Goal: Task Accomplishment & Management: Use online tool/utility

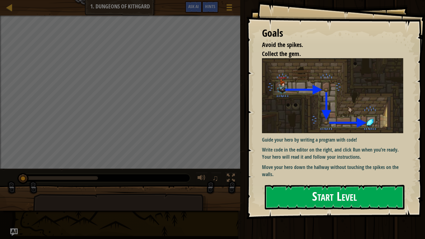
click at [328, 200] on button "Start Level" at bounding box center [335, 197] width 140 height 25
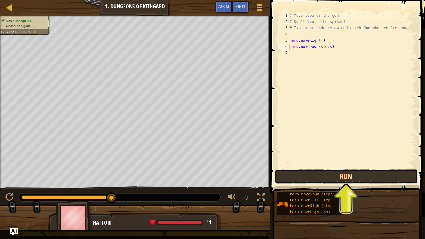
click at [317, 171] on button "Run" at bounding box center [346, 176] width 143 height 14
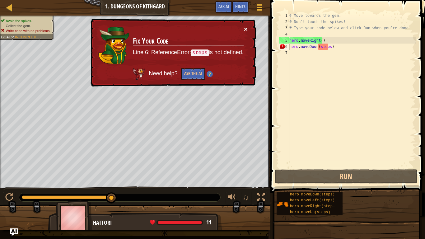
click at [245, 27] on button "×" at bounding box center [246, 29] width 4 height 7
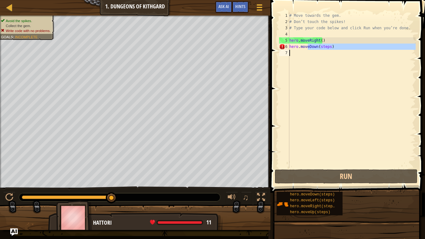
drag, startPoint x: 308, startPoint y: 46, endPoint x: 315, endPoint y: 96, distance: 50.5
click at [315, 96] on div "# Move towards the gem. # Don’t touch the spikes! # Type your code below and cl…" at bounding box center [351, 96] width 127 height 168
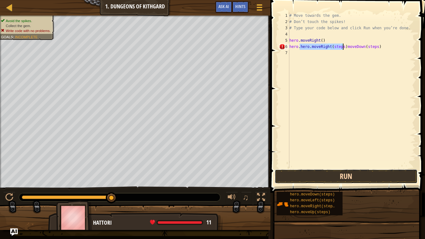
click at [308, 172] on button "Run" at bounding box center [346, 176] width 143 height 14
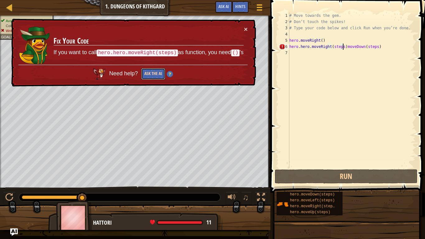
click at [159, 74] on button "Ask the AI" at bounding box center [153, 74] width 24 height 12
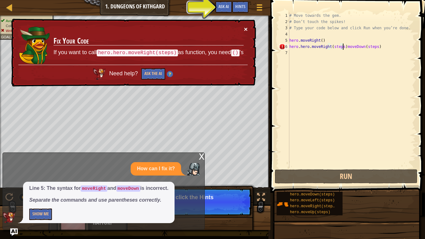
click at [244, 27] on button "×" at bounding box center [246, 29] width 4 height 7
click at [200, 156] on div "x" at bounding box center [202, 156] width 6 height 6
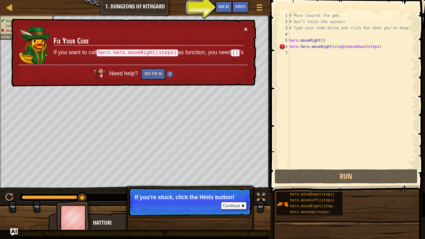
click at [246, 29] on button "×" at bounding box center [246, 29] width 4 height 7
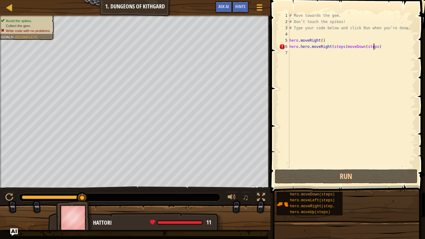
click at [376, 49] on div "# Move towards the gem. # Don’t touch the spikes! # Type your code below and cl…" at bounding box center [351, 96] width 127 height 168
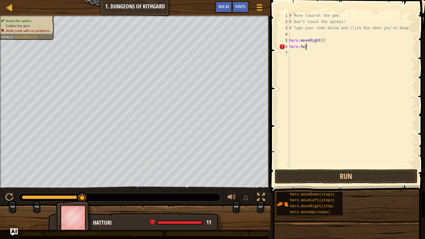
type textarea "h"
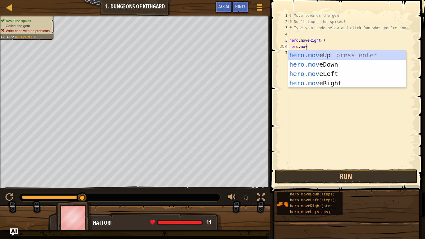
scroll to position [3, 1]
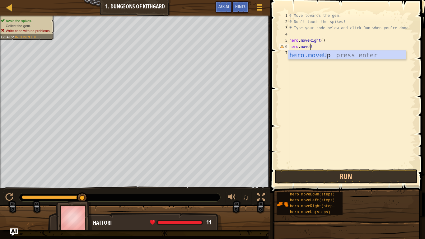
type textarea "hero.moveUp"
click at [299, 55] on div "hero.moveUp press enter" at bounding box center [347, 64] width 118 height 28
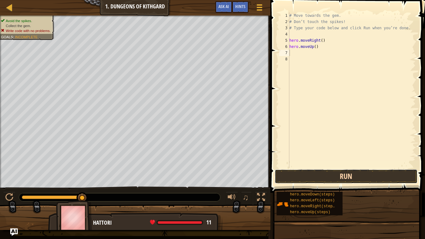
click at [315, 176] on button "Run" at bounding box center [346, 176] width 143 height 14
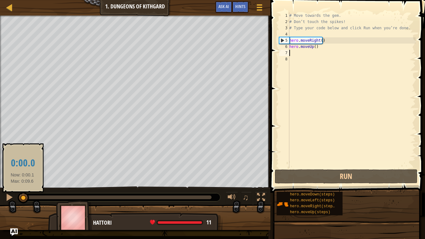
drag, startPoint x: 135, startPoint y: 201, endPoint x: 22, endPoint y: 197, distance: 112.9
click at [22, 197] on div at bounding box center [23, 197] width 11 height 11
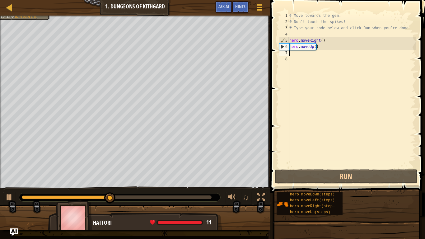
click at [318, 47] on div "# Move towards the gem. # Don’t touch the spikes! # Type your code below and cl…" at bounding box center [351, 96] width 127 height 168
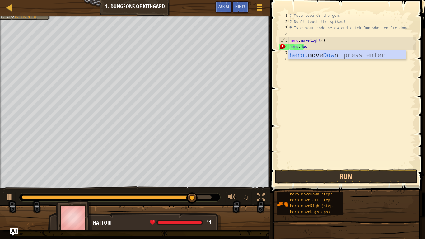
scroll to position [3, 1]
type textarea "hero.down"
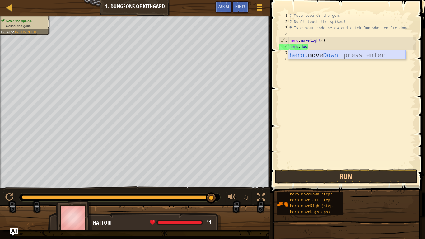
click at [318, 54] on div "hero. move Down press enter" at bounding box center [347, 64] width 118 height 28
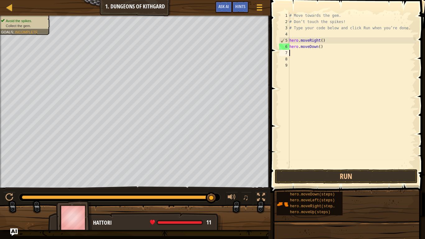
scroll to position [3, 0]
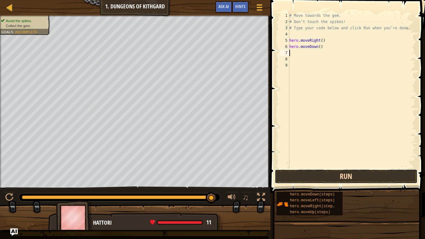
click at [320, 173] on button "Run" at bounding box center [346, 176] width 143 height 14
click at [311, 176] on button "Run" at bounding box center [346, 176] width 143 height 14
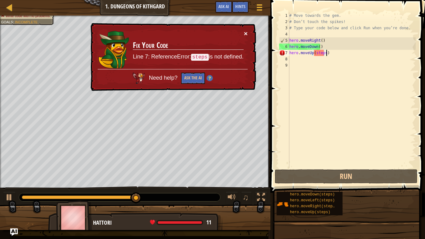
click at [244, 33] on button "×" at bounding box center [246, 33] width 4 height 7
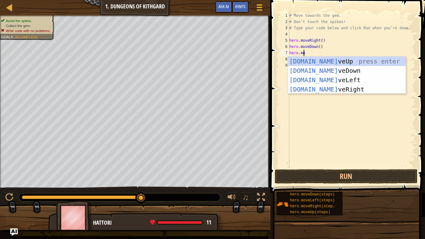
scroll to position [3, 1]
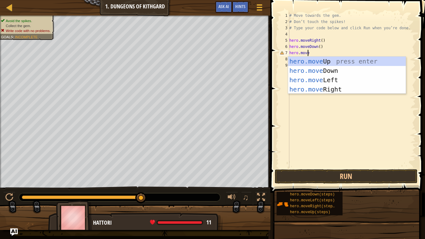
type textarea "hero.moveR"
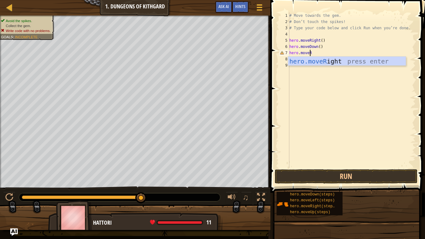
scroll to position [3, 1]
click at [333, 65] on div "hero.moveR ight press enter" at bounding box center [347, 71] width 118 height 28
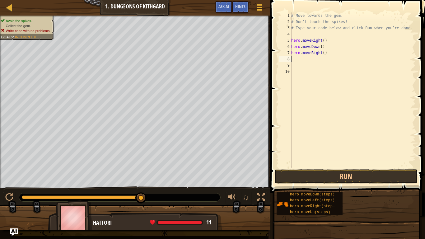
scroll to position [3, 0]
click at [322, 176] on button "Run" at bounding box center [346, 176] width 143 height 14
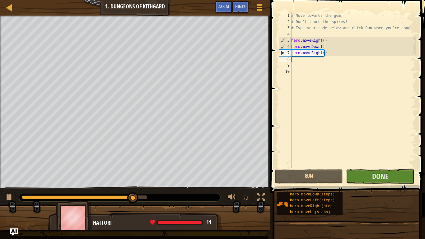
click at [393, 180] on button "Done" at bounding box center [380, 176] width 68 height 14
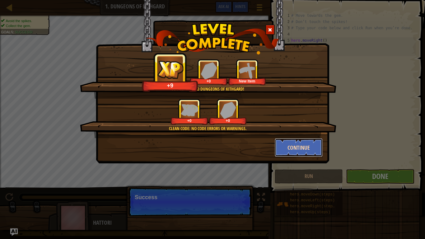
click at [284, 140] on button "Continue" at bounding box center [299, 147] width 48 height 19
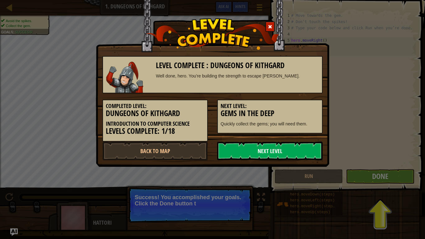
click at [272, 147] on link "Next Level" at bounding box center [269, 150] width 105 height 19
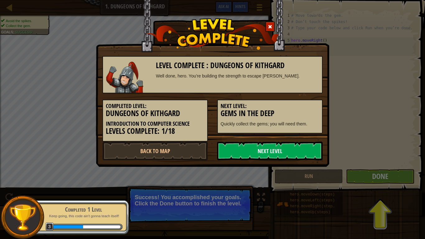
click at [287, 149] on link "Next Level" at bounding box center [269, 150] width 105 height 19
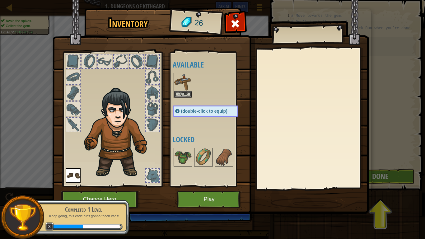
drag, startPoint x: 189, startPoint y: 70, endPoint x: 196, endPoint y: 96, distance: 26.6
click at [189, 71] on div "Available Equip Equip (double-click to equip) Locked" at bounding box center [212, 119] width 78 height 130
click at [192, 96] on div at bounding box center [212, 85] width 78 height 27
click at [187, 96] on button "Equip" at bounding box center [182, 94] width 17 height 7
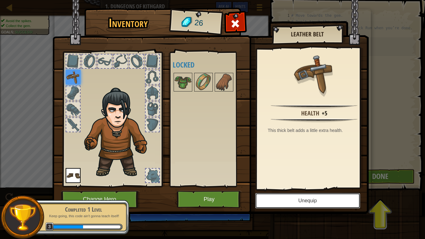
drag, startPoint x: 293, startPoint y: 205, endPoint x: 280, endPoint y: 195, distance: 16.1
click at [292, 205] on button "Unequip" at bounding box center [307, 201] width 105 height 16
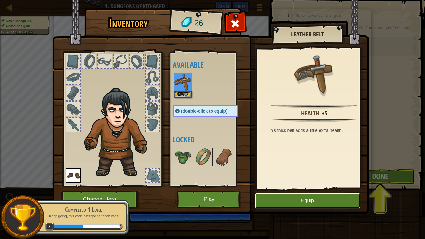
click at [276, 195] on button "Equip" at bounding box center [307, 201] width 105 height 16
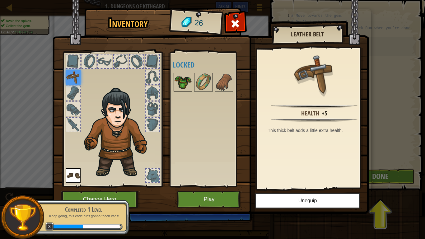
click at [183, 84] on img at bounding box center [182, 81] width 17 height 17
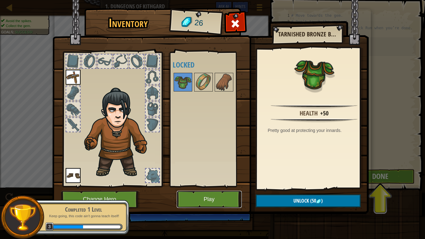
click at [209, 194] on button "Play" at bounding box center [209, 199] width 65 height 17
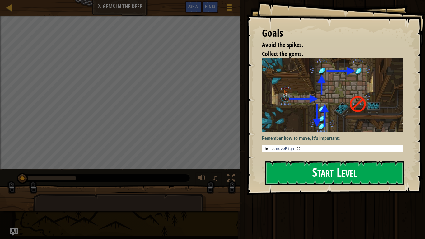
click at [310, 170] on button "Start Level" at bounding box center [335, 173] width 140 height 25
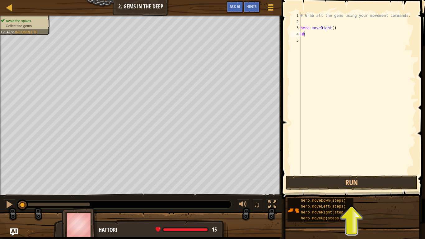
scroll to position [3, 0]
type textarea "H"
type textarea "hero.movDo"
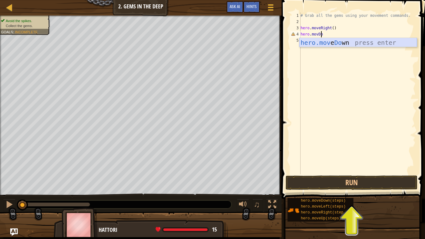
click at [326, 41] on div "hero.mov e Do wn press enter" at bounding box center [358, 52] width 118 height 28
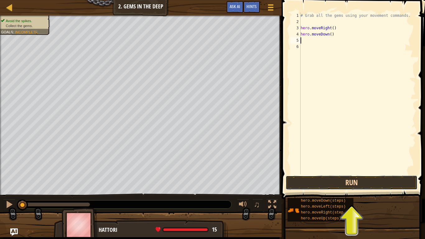
click at [317, 184] on button "Run" at bounding box center [351, 182] width 132 height 14
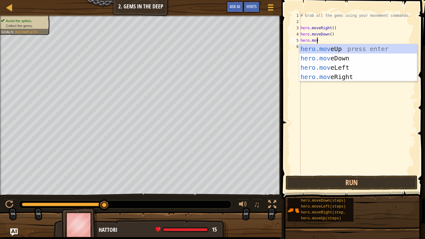
scroll to position [3, 1]
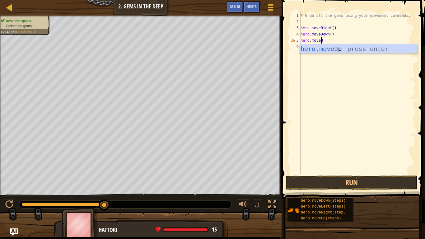
type textarea "hero.moveUp"
click at [361, 55] on div "# Grab all the gems using your movement commands. hero . moveRight ( ) hero . m…" at bounding box center [357, 99] width 116 height 174
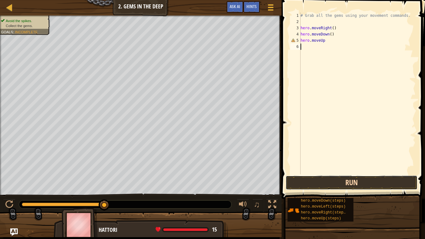
click at [344, 181] on button "Run" at bounding box center [351, 182] width 132 height 14
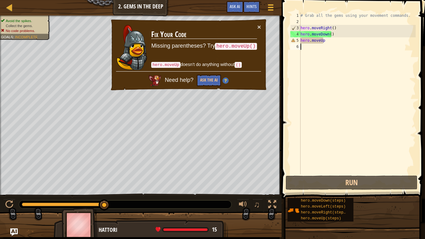
click at [325, 39] on div "# Grab all the gems using your movement commands. hero . moveRight ( ) hero . m…" at bounding box center [357, 99] width 116 height 174
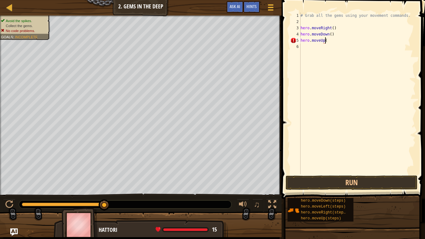
scroll to position [3, 2]
type textarea "hero.moveUp()"
click at [323, 183] on button "Run" at bounding box center [351, 182] width 132 height 14
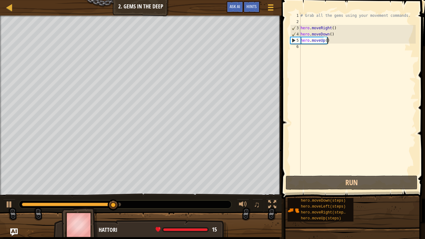
click at [309, 52] on div "# Grab all the gems using your movement commands. hero . moveRight ( ) hero . m…" at bounding box center [357, 99] width 116 height 174
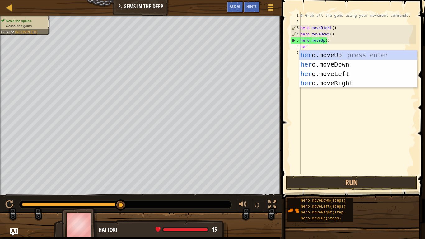
type textarea "hero"
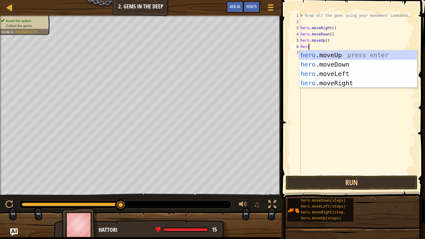
click at [309, 52] on div "hero .moveUp press enter hero .moveDown press enter hero .moveLeft press enter …" at bounding box center [358, 78] width 118 height 56
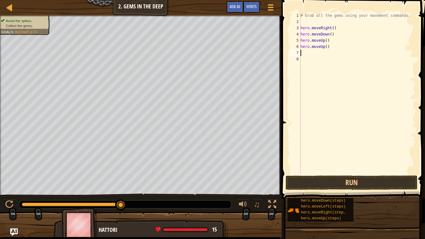
scroll to position [3, 0]
click at [316, 183] on button "Run" at bounding box center [351, 182] width 132 height 14
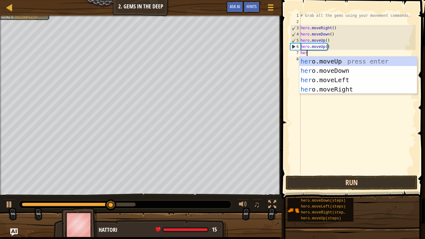
type textarea "hero"
click at [340, 88] on div "hero .moveUp press enter hero .moveDown press enter hero .moveLeft press enter …" at bounding box center [358, 85] width 118 height 56
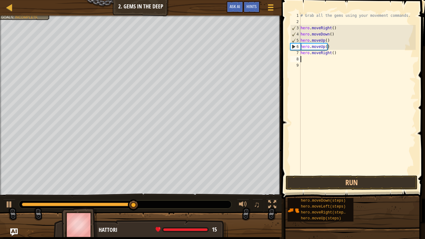
scroll to position [3, 0]
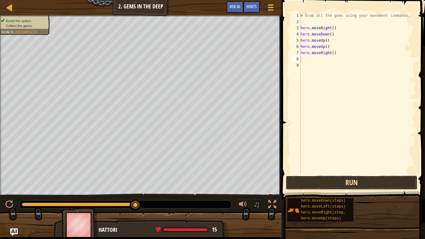
click at [327, 186] on button "Run" at bounding box center [351, 182] width 132 height 14
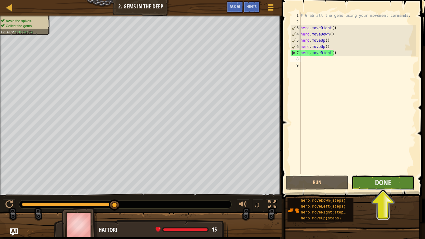
click at [366, 182] on button "Done" at bounding box center [382, 182] width 63 height 14
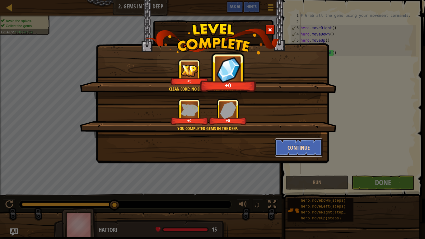
click at [299, 145] on button "Continue" at bounding box center [299, 147] width 48 height 19
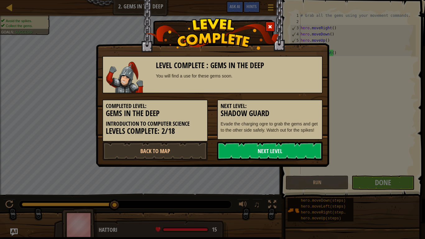
click at [288, 147] on link "Next Level" at bounding box center [269, 150] width 105 height 19
click at [274, 156] on link "Next Level" at bounding box center [269, 150] width 105 height 19
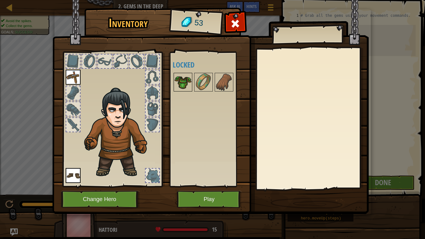
click at [181, 83] on img at bounding box center [182, 81] width 17 height 17
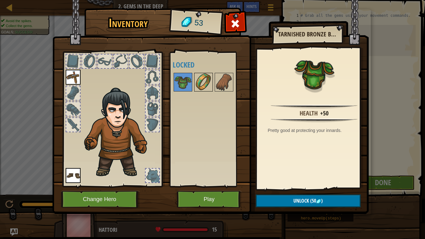
drag, startPoint x: 201, startPoint y: 86, endPoint x: 205, endPoint y: 86, distance: 3.5
click at [201, 86] on img at bounding box center [203, 81] width 17 height 17
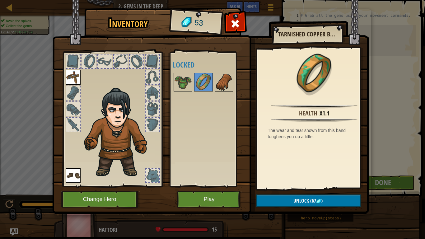
click at [218, 86] on img at bounding box center [223, 81] width 17 height 17
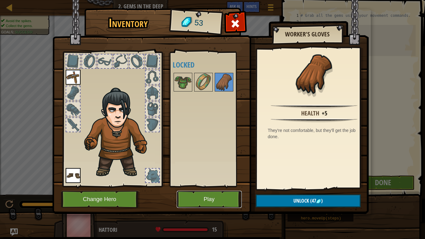
click at [196, 194] on button "Play" at bounding box center [209, 199] width 65 height 17
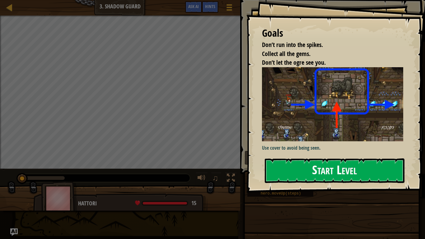
click at [281, 166] on button "Start Level" at bounding box center [335, 170] width 140 height 25
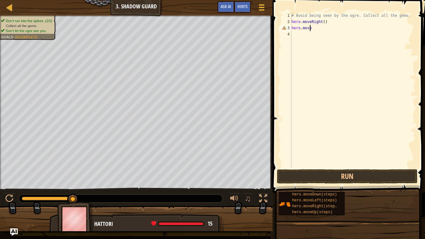
scroll to position [3, 1]
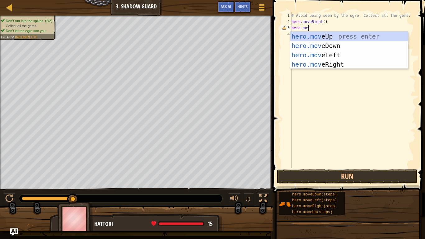
type textarea "hero.move"
click at [321, 36] on div "hero.move Up press enter hero.move Down press enter hero.move Left press enter …" at bounding box center [349, 60] width 118 height 56
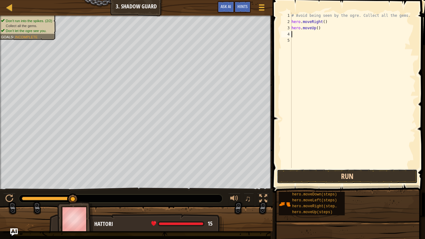
click at [302, 177] on button "Run" at bounding box center [347, 176] width 141 height 14
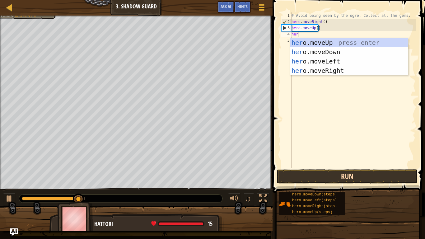
type textarea "hero"
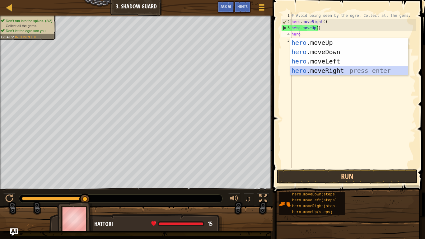
click at [351, 67] on div "hero .moveUp press enter hero .moveDown press enter hero .moveLeft press enter …" at bounding box center [349, 66] width 118 height 56
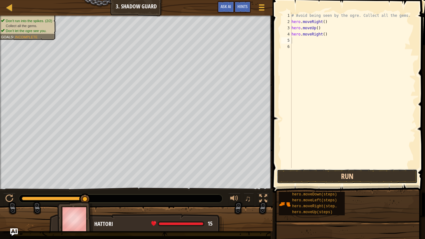
click at [328, 181] on button "Run" at bounding box center [347, 176] width 141 height 14
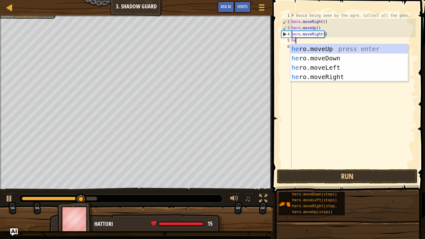
type textarea "hero"
click at [343, 58] on div "hero .moveUp press enter hero .moveDown press enter hero .moveLeft press enter …" at bounding box center [349, 72] width 118 height 56
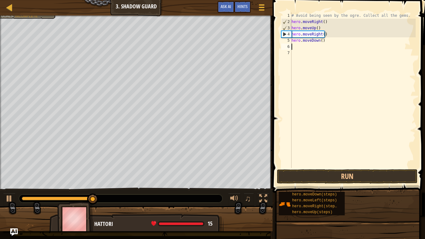
scroll to position [3, 0]
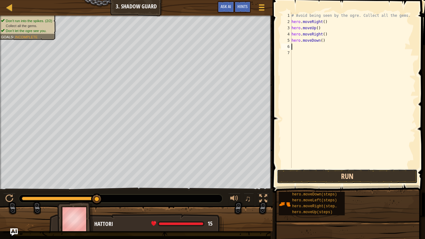
click at [362, 178] on button "Run" at bounding box center [347, 176] width 141 height 14
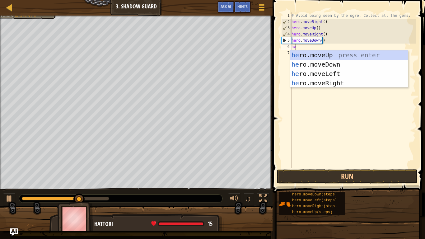
scroll to position [3, 0]
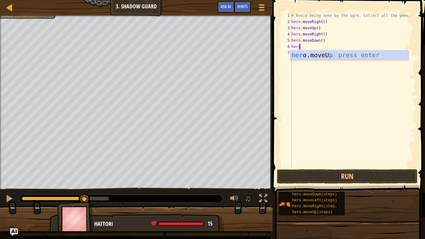
type textarea "her"
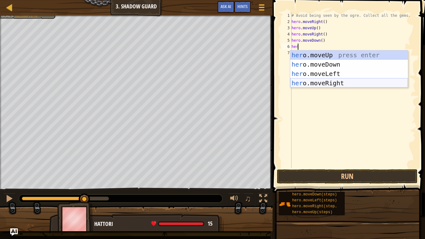
drag, startPoint x: 344, startPoint y: 81, endPoint x: 343, endPoint y: 89, distance: 8.4
click at [344, 81] on div "her o.moveUp press enter her o.moveDown press enter her o.moveLeft press enter …" at bounding box center [349, 78] width 118 height 56
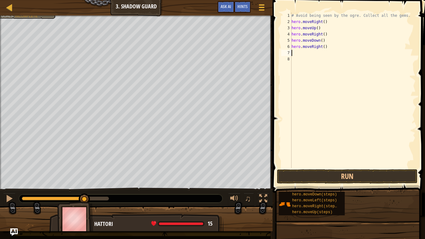
scroll to position [3, 0]
click at [341, 178] on button "Run" at bounding box center [347, 176] width 141 height 14
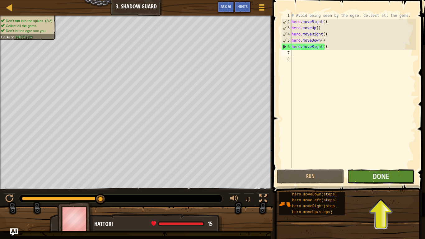
click at [357, 177] on button "Done" at bounding box center [380, 176] width 67 height 14
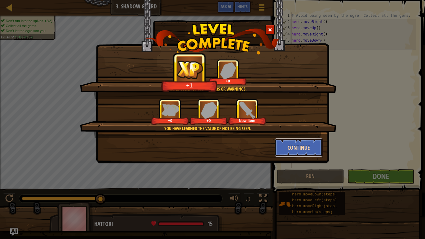
click at [303, 146] on button "Continue" at bounding box center [299, 147] width 48 height 19
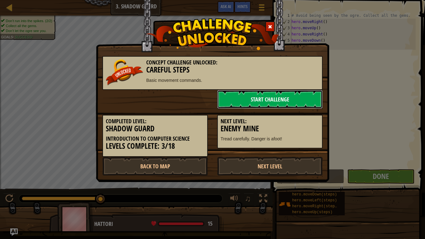
click at [261, 101] on link "Start Challenge" at bounding box center [269, 99] width 105 height 19
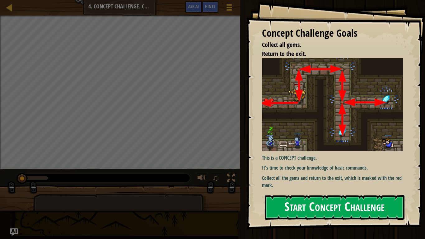
click at [333, 119] on div "Concept Challenge Goals Collect all gems. Return to the exit. This is a CONCEPT…" at bounding box center [335, 114] width 178 height 229
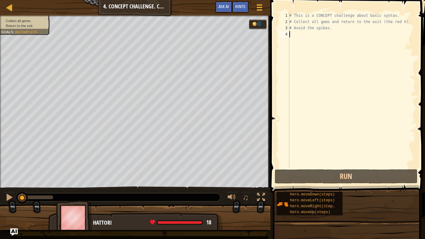
scroll to position [3, 0]
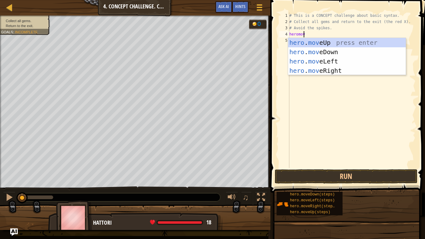
type textarea "heromove"
click at [333, 47] on div "hero . move Up press enter hero . move Down press enter hero . move Left press …" at bounding box center [347, 66] width 118 height 56
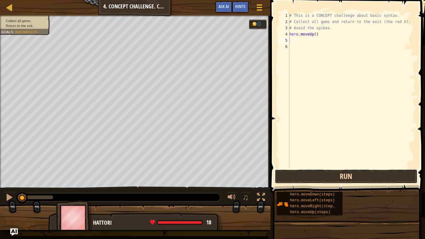
click at [350, 180] on button "Run" at bounding box center [346, 176] width 143 height 14
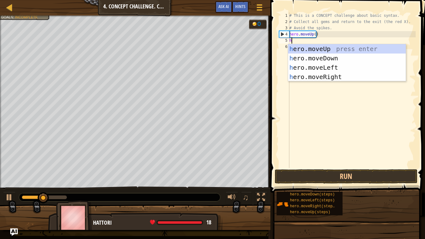
type textarea "he"
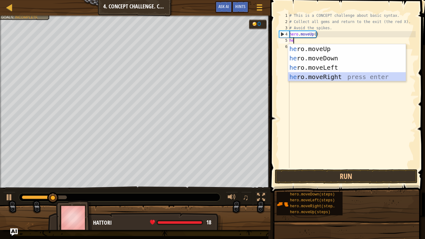
click at [327, 79] on div "he ro.moveUp press enter he ro.moveDown press enter he ro.moveLeft press enter …" at bounding box center [347, 72] width 118 height 56
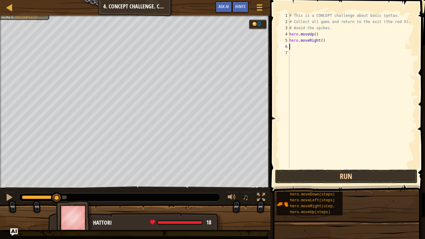
click at [319, 177] on button "Run" at bounding box center [346, 176] width 143 height 14
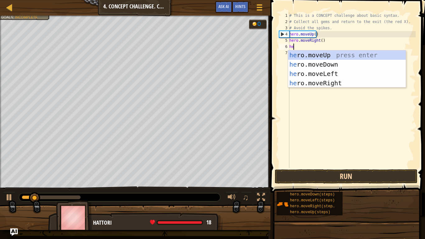
type textarea "heo"
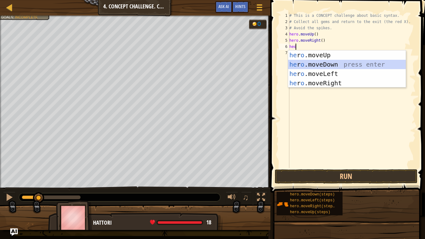
click at [336, 68] on div "he r o .moveUp press enter he r o .moveDown press enter he r o .moveLeft press …" at bounding box center [347, 78] width 118 height 56
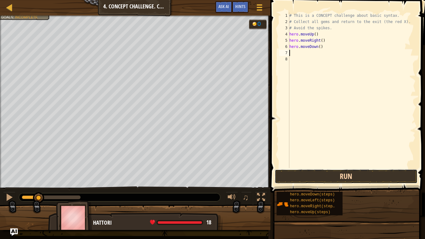
drag, startPoint x: 335, startPoint y: 170, endPoint x: 332, endPoint y: 172, distance: 3.6
click at [334, 170] on button "Run" at bounding box center [346, 176] width 143 height 14
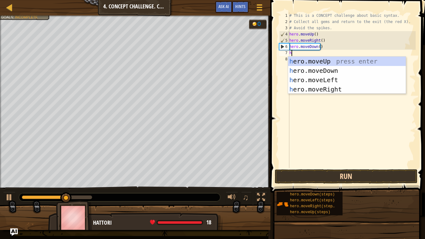
type textarea "he"
click at [327, 71] on div "he ro.moveUp press enter he ro.moveDown press enter he ro.moveLeft press enter …" at bounding box center [347, 85] width 118 height 56
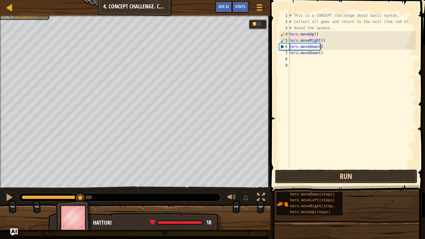
click at [314, 173] on button "Run" at bounding box center [346, 176] width 143 height 14
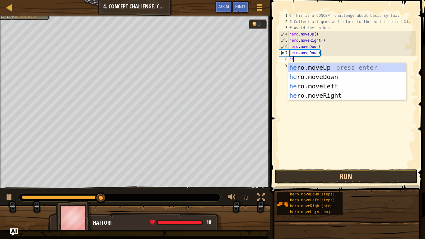
type textarea "hero"
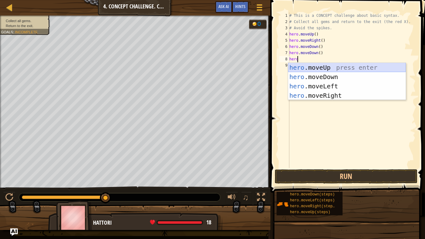
click at [311, 68] on div "hero .moveUp press enter hero .moveDown press enter hero .moveLeft press enter …" at bounding box center [347, 91] width 118 height 56
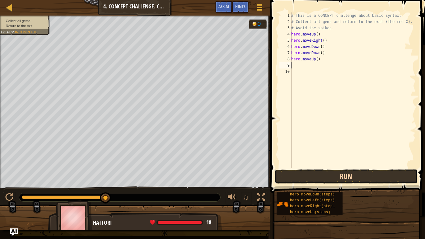
click at [332, 181] on button "Run" at bounding box center [346, 176] width 143 height 14
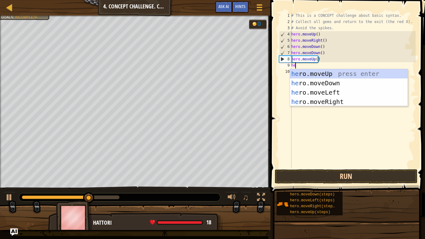
type textarea "heor"
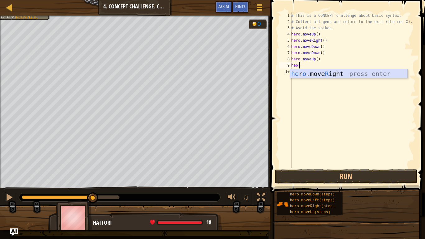
click at [341, 75] on div "he r o .move R ight press enter" at bounding box center [349, 83] width 118 height 28
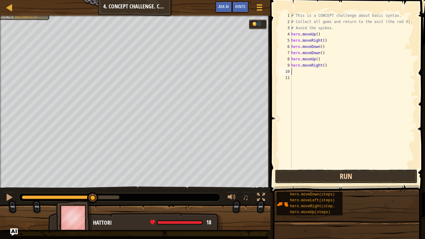
click at [338, 176] on button "Run" at bounding box center [346, 176] width 143 height 14
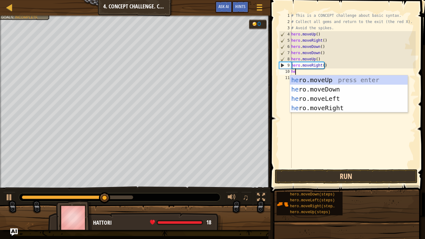
type textarea "heo"
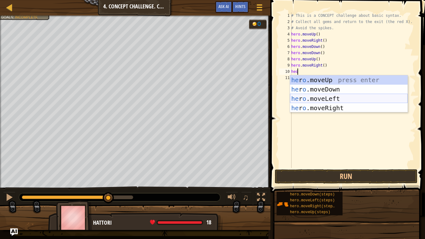
click at [343, 100] on div "he r o .moveUp press enter he r o .moveDown press enter he r o .moveLeft press …" at bounding box center [349, 103] width 118 height 56
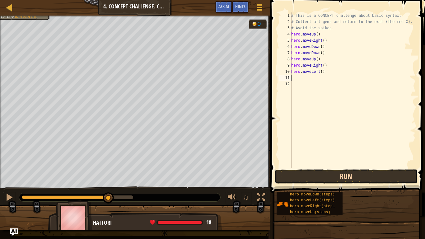
click at [334, 179] on button "Run" at bounding box center [346, 176] width 143 height 14
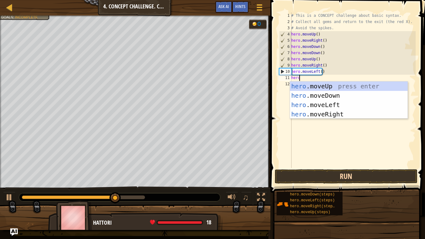
scroll to position [3, 0]
type textarea "herom"
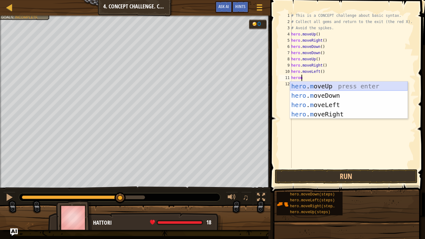
click at [338, 89] on div "hero . m oveUp press enter hero . m oveDown press enter hero . m oveLeft press …" at bounding box center [349, 109] width 118 height 56
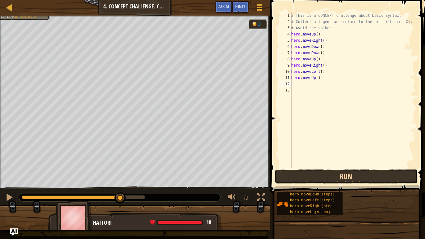
click at [302, 174] on button "Run" at bounding box center [346, 176] width 143 height 14
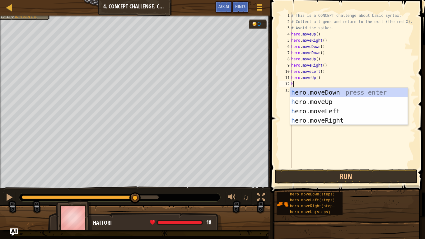
type textarea "her"
click at [323, 110] on div "her o.moveUp press enter her o.moveDown press enter her o.moveLeft press enter …" at bounding box center [349, 116] width 118 height 56
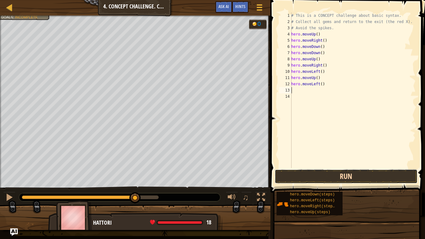
click at [325, 172] on button "Run" at bounding box center [346, 176] width 143 height 14
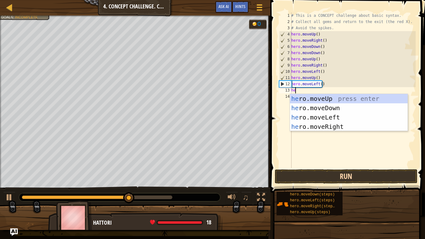
type textarea "hero"
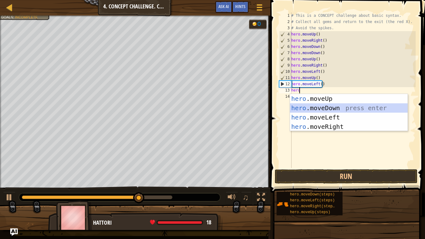
click at [334, 107] on div "hero .moveUp press enter hero .moveDown press enter hero .moveLeft press enter …" at bounding box center [349, 122] width 118 height 56
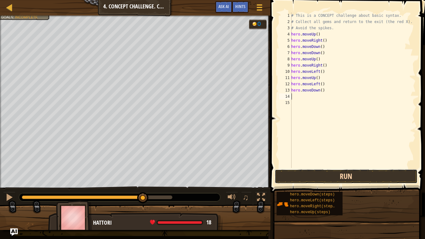
click at [323, 174] on button "Run" at bounding box center [346, 176] width 143 height 14
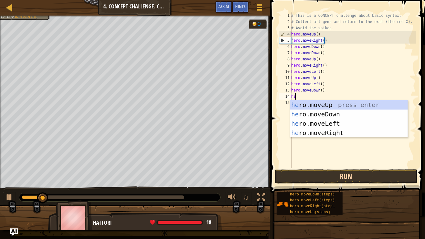
type textarea "hero"
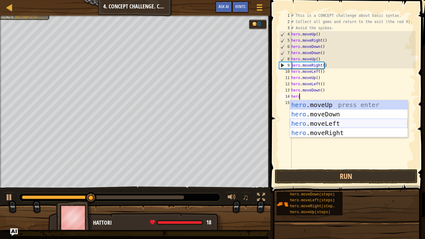
click at [340, 126] on div "hero .moveUp press enter hero .moveDown press enter hero .moveLeft press enter …" at bounding box center [349, 128] width 118 height 56
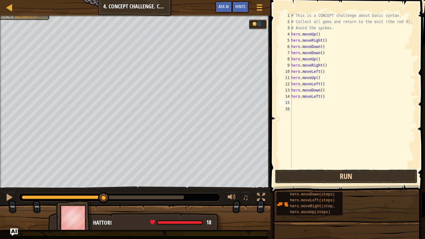
click at [341, 178] on button "Run" at bounding box center [346, 176] width 143 height 14
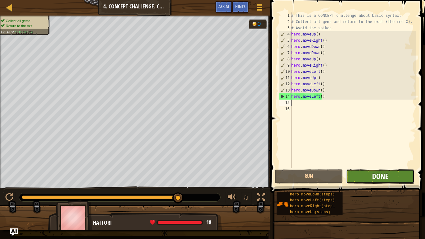
click at [377, 172] on span "Done" at bounding box center [380, 176] width 16 height 10
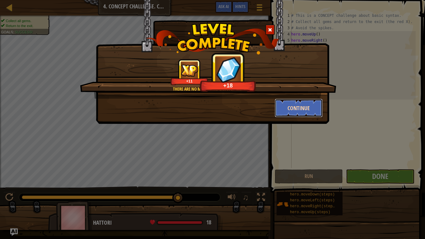
click at [293, 111] on button "Continue" at bounding box center [299, 108] width 48 height 19
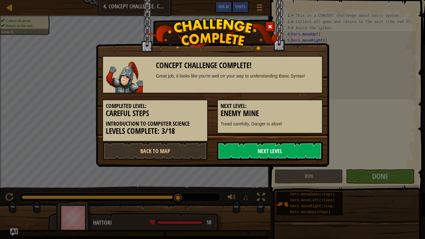
click at [272, 155] on link "Next Level" at bounding box center [269, 150] width 105 height 19
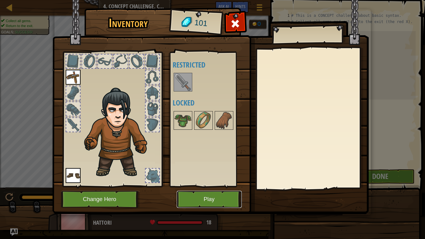
click at [192, 197] on button "Play" at bounding box center [209, 199] width 65 height 17
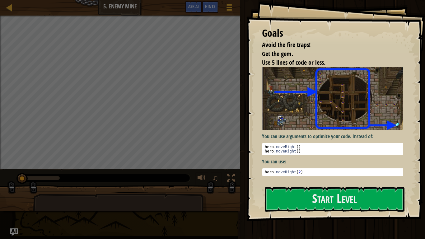
click at [315, 177] on div "You can use arguments to optimize your code. Instead of: 1 2 hero . moveRight (…" at bounding box center [335, 124] width 146 height 114
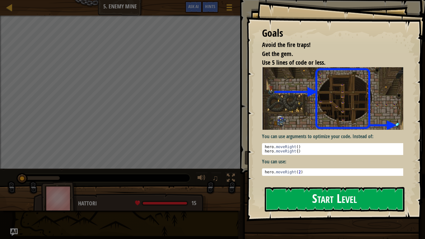
click at [310, 204] on button "Start Level" at bounding box center [335, 199] width 140 height 25
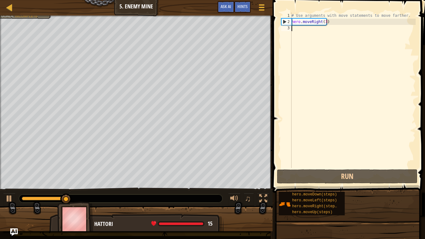
scroll to position [3, 0]
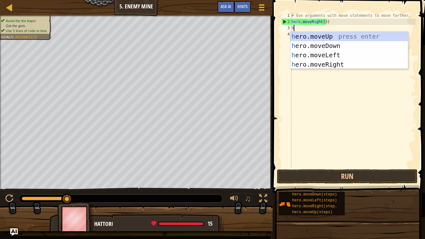
type textarea "hero"
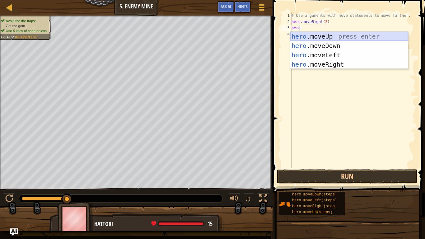
click at [335, 38] on div "hero .moveUp press enter hero .moveDown press enter hero .moveLeft press enter …" at bounding box center [349, 60] width 118 height 56
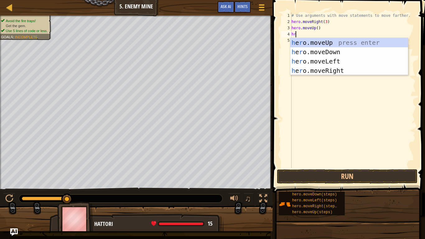
type textarea "hro"
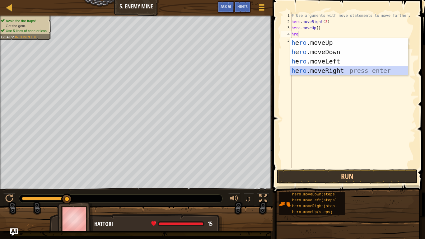
click at [335, 68] on div "h e ro .moveUp press enter h e ro .moveDown press enter h e ro .moveLeft press …" at bounding box center [349, 66] width 118 height 56
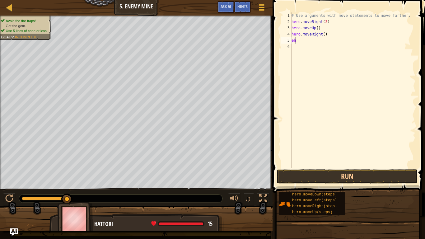
scroll to position [3, 0]
type textarea "e"
type textarea "h"
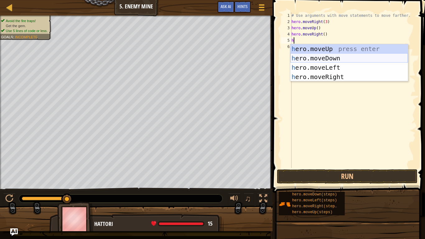
click at [327, 60] on div "h ero.moveUp press enter h ero.moveDown press enter h ero.moveLeft press enter …" at bounding box center [349, 72] width 118 height 56
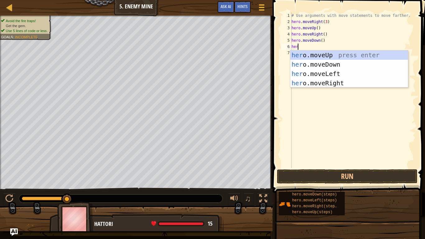
type textarea "hero"
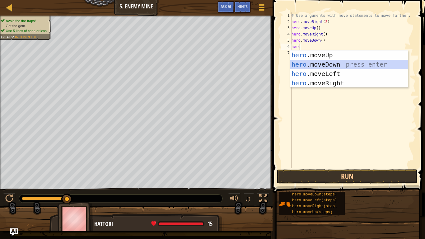
click at [323, 67] on div "hero .moveUp press enter hero .moveDown press enter hero .moveLeft press enter …" at bounding box center [349, 78] width 118 height 56
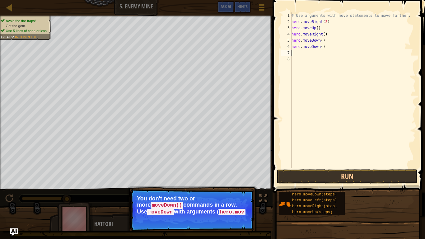
click at [323, 46] on div "# Use arguments with move statements to move farther. hero . moveRight ( 3 ) he…" at bounding box center [352, 96] width 125 height 168
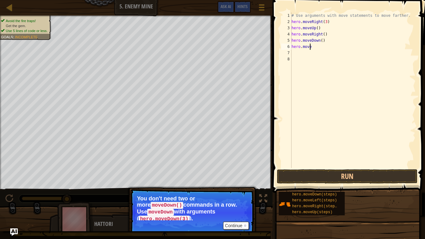
type textarea "h"
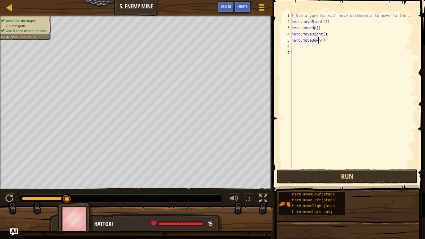
click at [319, 43] on div "# Use arguments with move statements to move farther. hero . moveRight ( 3 ) he…" at bounding box center [352, 96] width 125 height 168
click at [323, 42] on div "# Use arguments with move statements to move farther. hero . moveRight ( 3 ) he…" at bounding box center [352, 96] width 125 height 168
click at [320, 42] on div "# Use arguments with move statements to move farther. hero . moveRight ( 3 ) he…" at bounding box center [352, 96] width 125 height 168
click at [316, 174] on button "Run" at bounding box center [347, 176] width 141 height 14
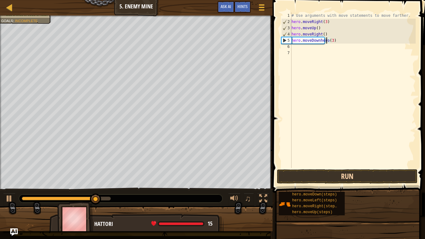
scroll to position [3, 3]
type textarea "hero.moveDownher(3)"
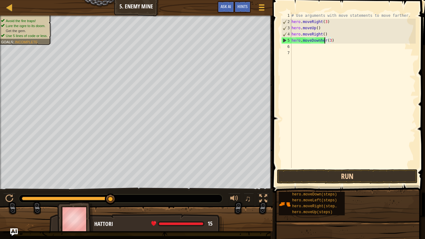
scroll to position [3, 3]
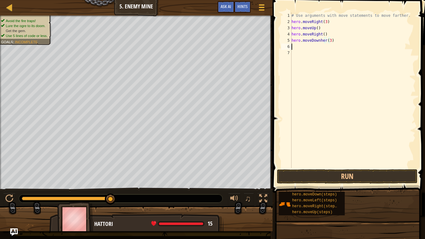
click at [299, 47] on div "# Use arguments with move statements to move farther. hero . moveRight ( 3 ) he…" at bounding box center [352, 96] width 125 height 168
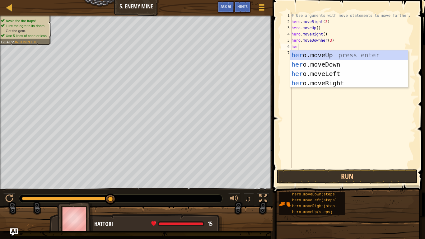
type textarea "hero"
click at [317, 74] on div "hero .moveUp press enter hero .moveDown press enter hero .moveLeft press enter …" at bounding box center [349, 78] width 118 height 56
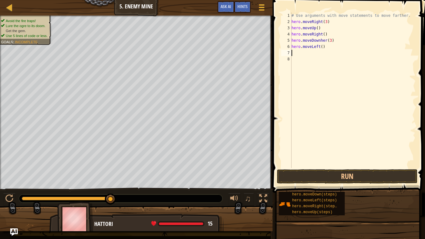
scroll to position [3, 0]
type textarea "he"
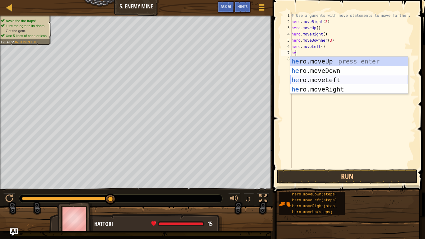
click at [326, 78] on div "he ro.moveUp press enter he ro.moveDown press enter he ro.moveLeft press enter …" at bounding box center [349, 85] width 118 height 56
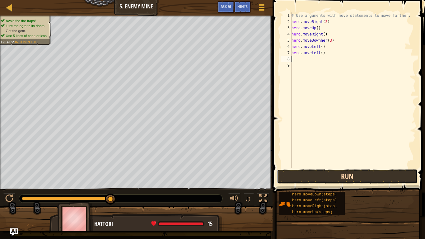
click at [321, 176] on button "Run" at bounding box center [347, 176] width 141 height 14
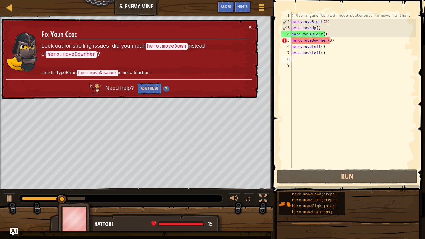
click at [323, 40] on div "# Use arguments with move statements to move farther. hero . moveRight ( 3 ) he…" at bounding box center [352, 96] width 125 height 168
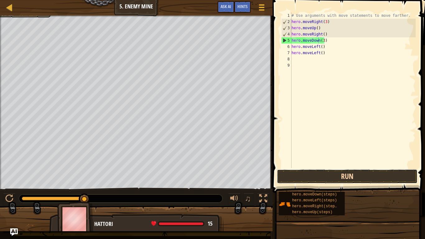
click at [318, 179] on button "Run" at bounding box center [347, 176] width 141 height 14
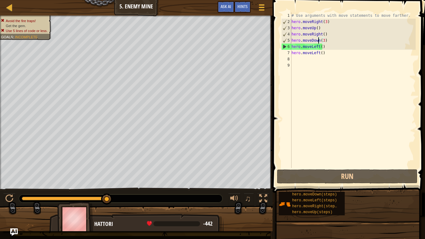
click at [317, 48] on div "# Use arguments with move statements to move farther. hero . moveRight ( 3 ) he…" at bounding box center [352, 96] width 125 height 168
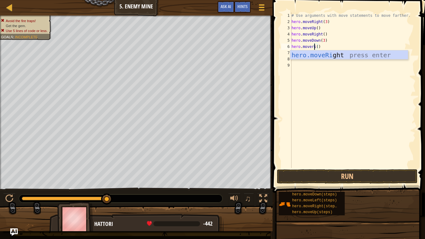
scroll to position [3, 2]
click at [320, 52] on div "hero.moveRigh t press enter" at bounding box center [349, 64] width 118 height 28
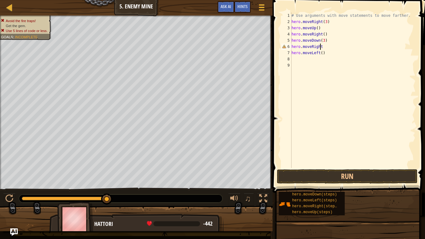
click at [317, 52] on div "# Use arguments with move statements to move farther. hero . moveRight ( 3 ) he…" at bounding box center [352, 96] width 125 height 168
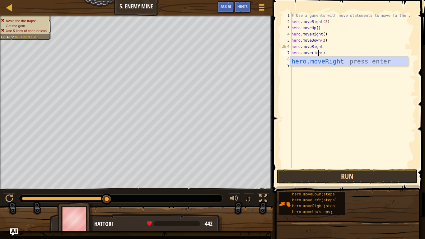
click at [316, 60] on div "hero.moveRigh t press enter" at bounding box center [349, 71] width 118 height 28
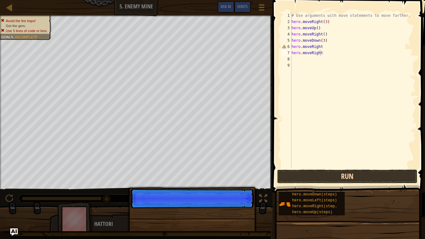
click at [338, 177] on button "Run" at bounding box center [347, 176] width 141 height 14
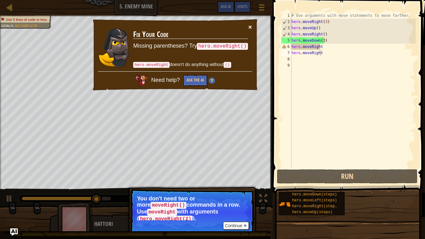
click at [249, 25] on button "×" at bounding box center [250, 27] width 4 height 7
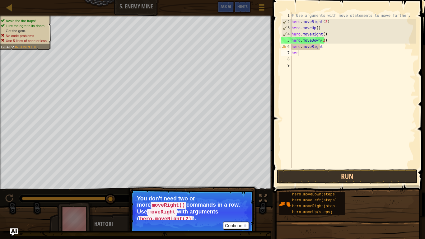
scroll to position [3, 0]
type textarea "h"
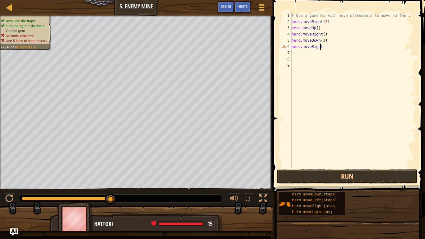
click at [319, 46] on div "# Use arguments with move statements to move farther. hero . moveRight ( 3 ) he…" at bounding box center [352, 96] width 125 height 168
type textarea "hero.moveRight(2)"
click at [308, 174] on button "Run" at bounding box center [347, 176] width 141 height 14
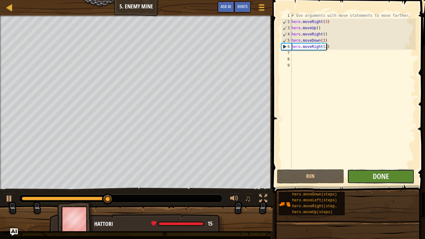
click at [368, 175] on button "Done" at bounding box center [380, 176] width 67 height 14
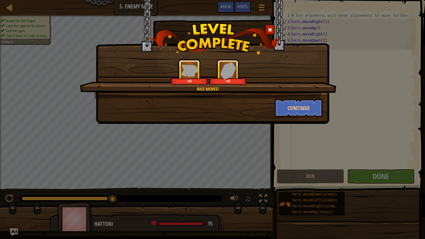
click at [300, 93] on div "Nice moves! +0 +0" at bounding box center [208, 78] width 256 height 39
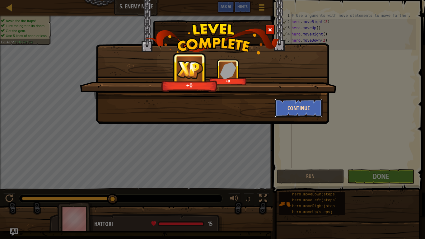
click at [298, 100] on button "Continue" at bounding box center [299, 108] width 48 height 19
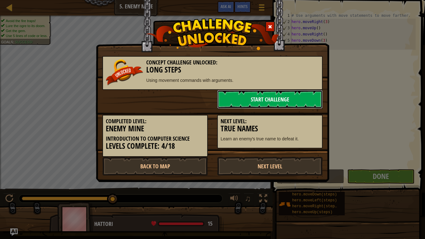
click at [291, 95] on link "Start Challenge" at bounding box center [269, 99] width 105 height 19
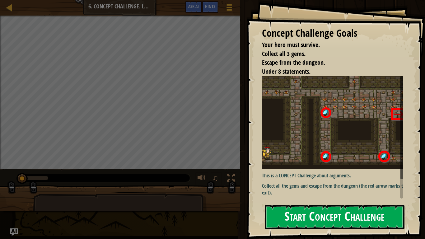
click at [326, 217] on button "Start Concept Challenge" at bounding box center [335, 217] width 140 height 25
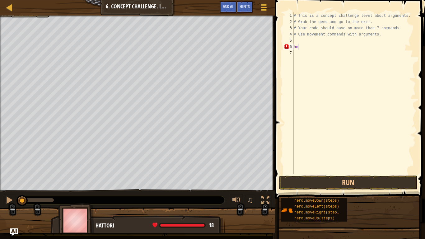
scroll to position [3, 0]
type textarea "h"
type textarea "hero.moveUp(4)"
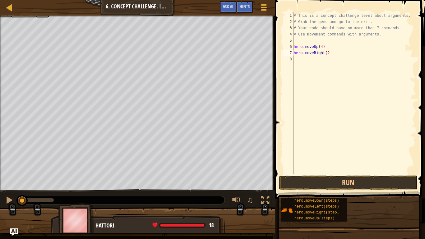
type textarea "hero.moveRight(2)"
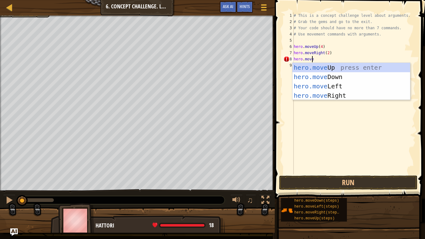
scroll to position [3, 1]
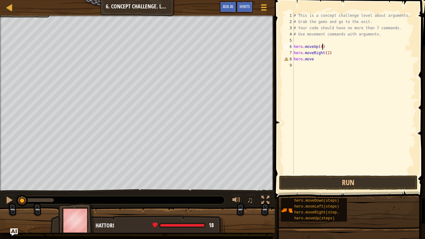
click at [325, 47] on div "# This is a concept challenge level about arguments. # Grab the gems and go to …" at bounding box center [353, 99] width 123 height 174
type textarea "hero.moveUp(4)"
click at [299, 42] on div "# This is a concept challenge level about arguments. # Grab the gems and go to …" at bounding box center [353, 99] width 123 height 174
type textarea "hero.mover"
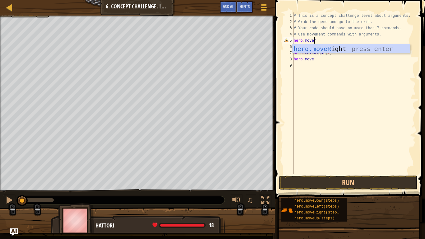
scroll to position [3, 2]
click at [317, 46] on div "hero.moveR ight press enter" at bounding box center [351, 58] width 118 height 28
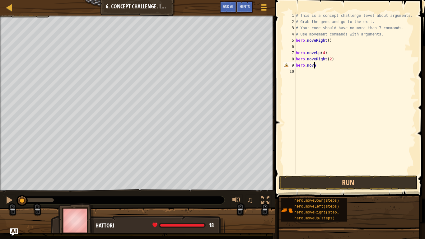
click at [316, 65] on div "# This is a concept challenge level about arguments. # Grab the gems and go to …" at bounding box center [354, 99] width 121 height 174
type textarea "hero.move"
click at [298, 46] on div "# This is a concept challenge level about arguments. # Grab the gems and go to …" at bounding box center [354, 99] width 121 height 174
click at [316, 59] on div "# This is a concept challenge level about arguments. # Grab the gems and go to …" at bounding box center [353, 99] width 123 height 174
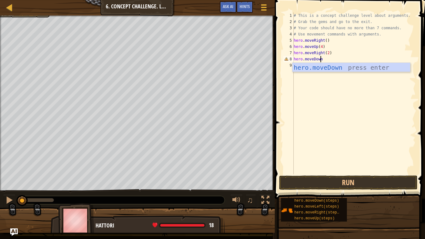
scroll to position [3, 2]
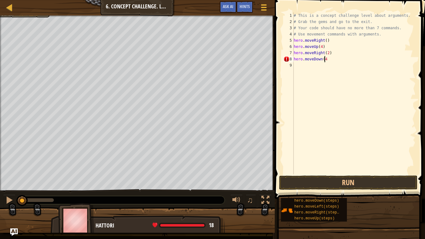
type textarea "hero.moveDown(4)"
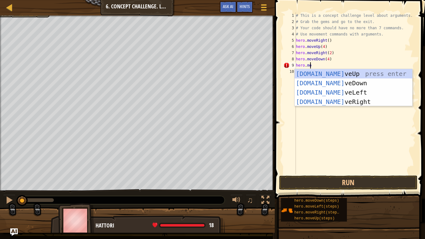
type textarea "hero.move"
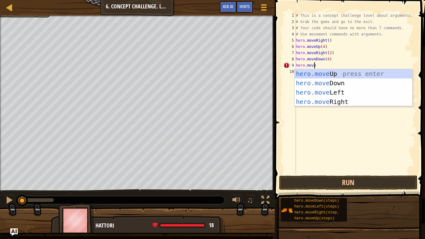
scroll to position [3, 1]
click at [325, 93] on div "hero.move Up press enter hero.move Down press enter hero.move Left press enter …" at bounding box center [353, 97] width 118 height 56
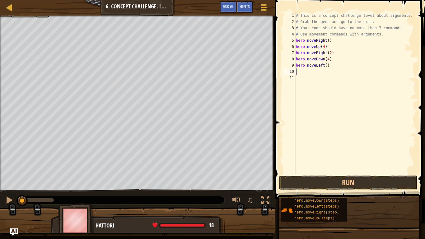
click at [324, 66] on div "# This is a concept challenge level about arguments. # Grab the gems and go to …" at bounding box center [354, 99] width 121 height 174
click at [321, 64] on div "# This is a concept challenge level about arguments. # Grab the gems and go to …" at bounding box center [354, 99] width 121 height 174
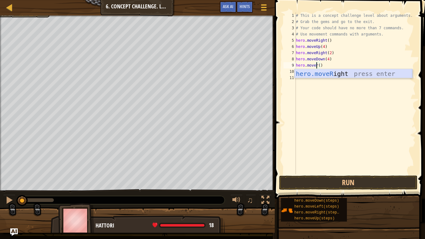
click at [323, 72] on div "hero.moveR ight press enter" at bounding box center [353, 83] width 118 height 28
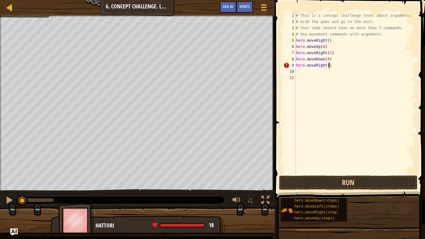
scroll to position [3, 2]
type textarea "hero.moveRight(1)"
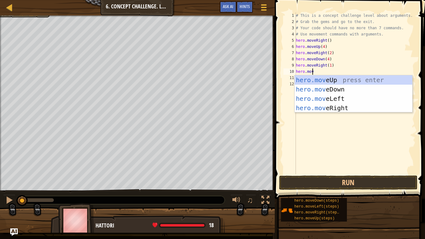
type textarea "hero.move"
click at [316, 83] on div "hero.move Up press enter hero.move Down press enter hero.move Left press enter …" at bounding box center [353, 103] width 118 height 56
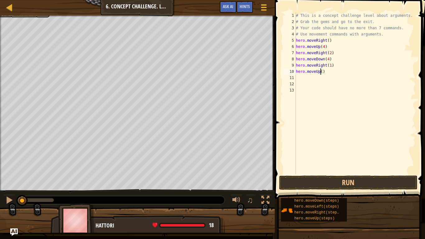
click at [320, 72] on div "# This is a concept challenge level about arguments. # Grab the gems and go to …" at bounding box center [354, 99] width 121 height 174
type textarea "hero.moveUp(3)"
click at [310, 80] on div "# This is a concept challenge level about arguments. # Grab the gems and go to …" at bounding box center [354, 99] width 121 height 174
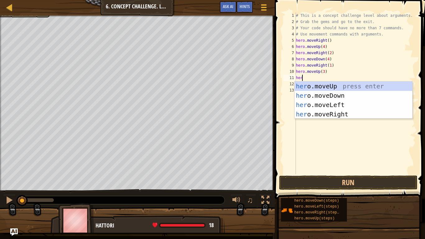
scroll to position [3, 0]
click at [330, 72] on div "# This is a concept challenge level about arguments. # Grab the gems and go to …" at bounding box center [354, 99] width 121 height 174
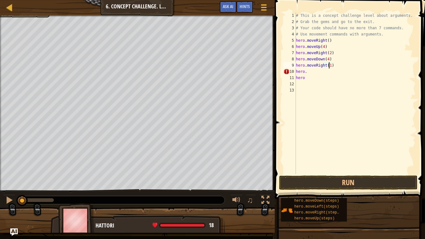
click at [329, 66] on div "# This is a concept challenge level about arguments. # Grab the gems and go to …" at bounding box center [354, 99] width 121 height 174
click at [309, 74] on div "# This is a concept challenge level about arguments. # Grab the gems and go to …" at bounding box center [354, 99] width 121 height 174
type textarea "hero.m"
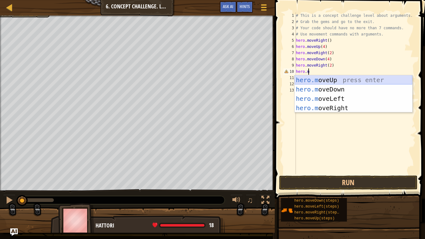
click at [325, 78] on div "hero.m oveUp press enter hero.m oveDown press enter hero.m oveLeft press enter …" at bounding box center [353, 103] width 118 height 56
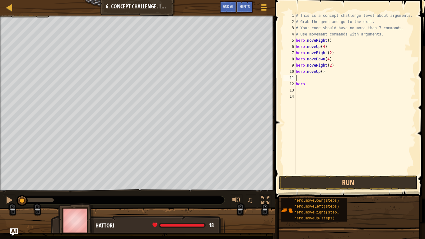
scroll to position [3, 0]
click at [319, 71] on div "# This is a concept challenge level about arguments. # Grab the gems and go to …" at bounding box center [354, 99] width 121 height 174
click at [320, 73] on div "# This is a concept challenge level about arguments. # Grab the gems and go to …" at bounding box center [354, 99] width 121 height 174
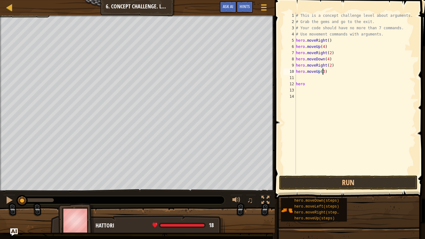
click at [308, 83] on div "# This is a concept challenge level about arguments. # Grab the gems and go to …" at bounding box center [354, 99] width 121 height 174
type textarea "h"
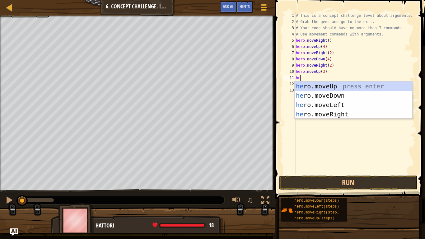
type textarea "hero"
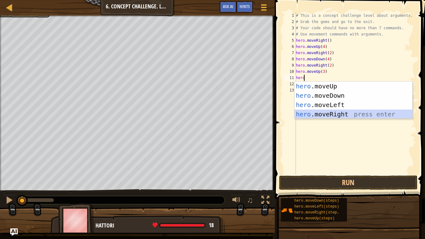
click at [330, 115] on div "hero .moveUp press enter hero .moveDown press enter hero .moveLeft press enter …" at bounding box center [353, 109] width 118 height 56
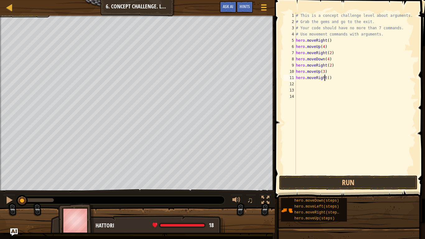
click at [325, 78] on div "# This is a concept challenge level about arguments. # Grab the gems and go to …" at bounding box center [354, 99] width 121 height 174
click at [344, 80] on div "# This is a concept challenge level about arguments. # Grab the gems and go to …" at bounding box center [354, 99] width 121 height 174
click at [321, 180] on button "Run" at bounding box center [348, 182] width 138 height 14
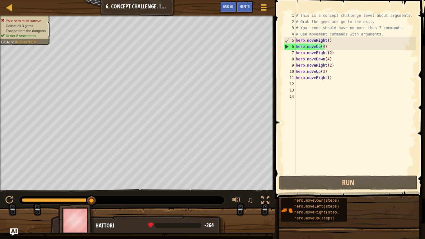
click at [323, 47] on div "# This is a concept challenge level about arguments. # Grab the gems and go to …" at bounding box center [354, 99] width 121 height 174
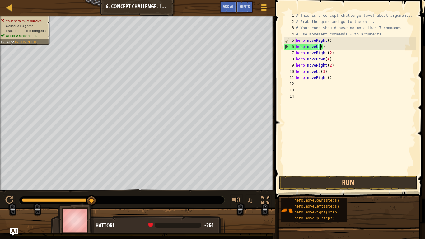
scroll to position [3, 2]
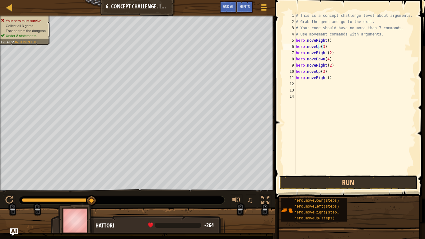
click at [325, 192] on div "Hints Videos hero.moveUp(3) 1 2 3 4 5 6 7 8 9 10 11 12 13 14 # This is a concep…" at bounding box center [349, 118] width 152 height 236
click at [326, 181] on button "Run" at bounding box center [348, 182] width 138 height 14
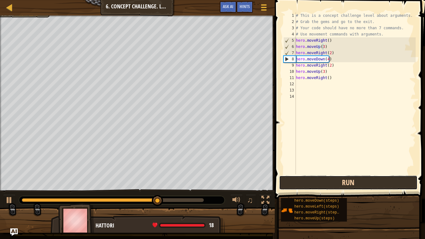
click at [326, 181] on button "Run" at bounding box center [348, 182] width 138 height 14
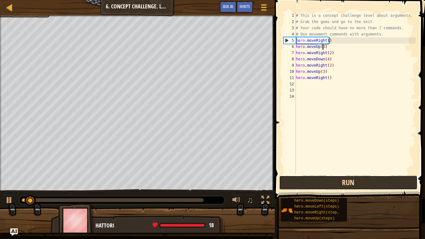
click at [326, 181] on button "Run" at bounding box center [348, 182] width 138 height 14
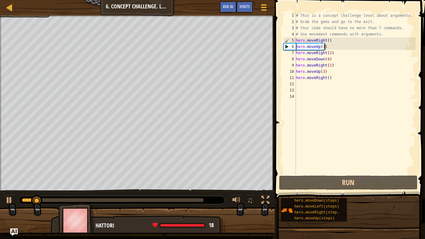
click at [324, 44] on div "# This is a concept challenge level about arguments. # Grab the gems and go to …" at bounding box center [354, 99] width 121 height 174
click at [329, 44] on div "# This is a concept challenge level about arguments. # Grab the gems and go to …" at bounding box center [354, 99] width 121 height 174
click at [331, 54] on div "# This is a concept challenge level about arguments. # Grab the gems and go to …" at bounding box center [354, 99] width 121 height 174
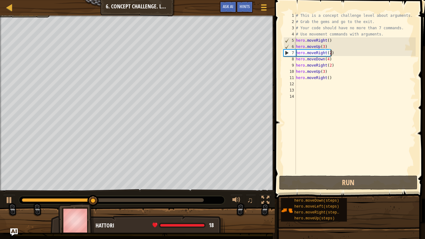
click at [323, 60] on div "# This is a concept challenge level about arguments. # Grab the gems and go to …" at bounding box center [354, 99] width 121 height 174
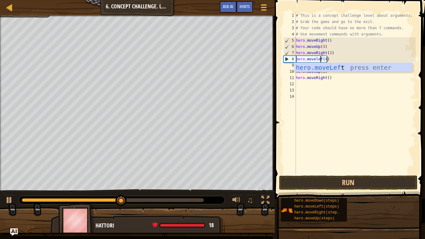
scroll to position [3, 2]
click at [320, 66] on div "hero.moveLeft press enter" at bounding box center [353, 77] width 118 height 28
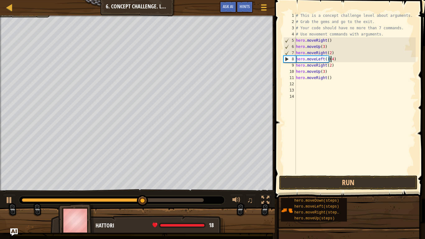
click at [330, 59] on div "# This is a concept challenge level about arguments. # Grab the gems and go to …" at bounding box center [354, 99] width 121 height 174
click at [334, 59] on div "# This is a concept challenge level about arguments. # Grab the gems and go to …" at bounding box center [354, 99] width 121 height 174
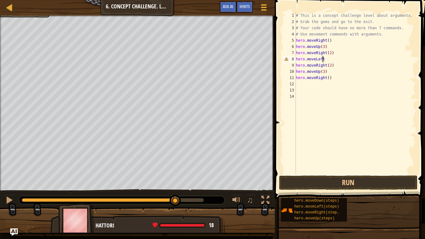
scroll to position [3, 2]
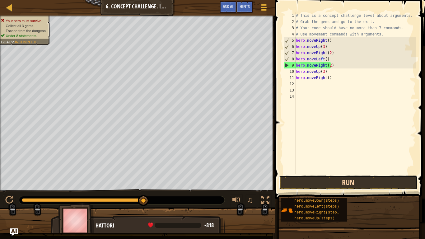
click at [312, 181] on button "Run" at bounding box center [348, 182] width 138 height 14
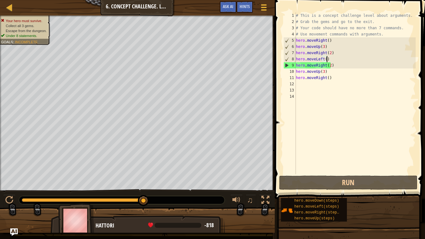
click at [321, 59] on div "# This is a concept challenge level about arguments. # Grab the gems and go to …" at bounding box center [354, 99] width 121 height 174
click at [322, 61] on div "# This is a concept challenge level about arguments. # Grab the gems and go to …" at bounding box center [354, 99] width 121 height 174
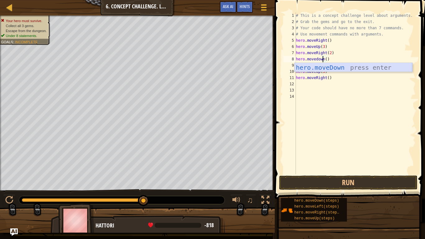
click at [321, 68] on div "hero.moveDown press enter" at bounding box center [353, 77] width 118 height 28
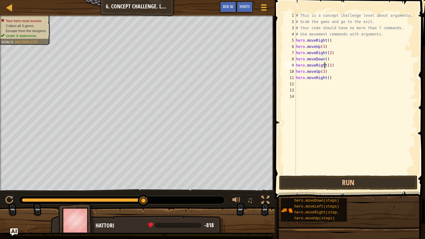
click at [324, 66] on div "# This is a concept challenge level about arguments. # Grab the gems and go to …" at bounding box center [354, 99] width 121 height 174
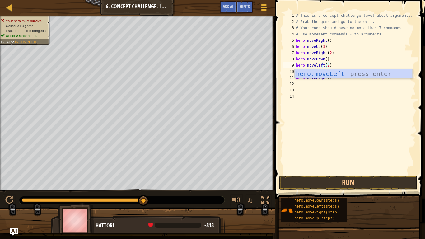
scroll to position [3, 2]
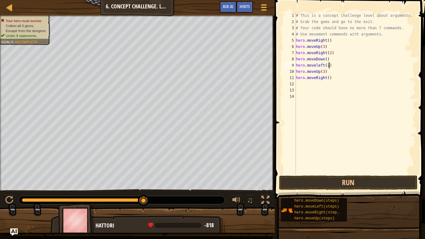
click at [355, 66] on div "# This is a concept challenge level about arguments. # Grab the gems and go to …" at bounding box center [354, 99] width 121 height 174
click at [318, 71] on div "# This is a concept challenge level about arguments. # Grab the gems and go to …" at bounding box center [354, 99] width 121 height 174
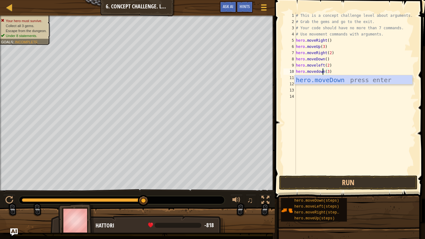
click at [337, 66] on div "# This is a concept challenge level about arguments. # Grab the gems and go to …" at bounding box center [354, 99] width 121 height 174
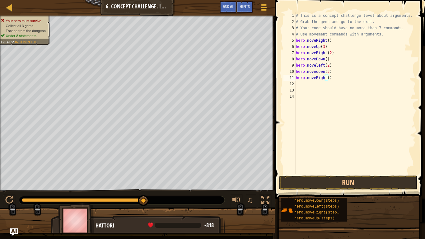
click at [326, 78] on div "# This is a concept challenge level about arguments. # Grab the gems and go to …" at bounding box center [354, 99] width 121 height 174
type textarea "hero.moveRight(2)"
click at [302, 85] on div "# This is a concept challenge level about arguments. # Grab the gems and go to …" at bounding box center [354, 99] width 121 height 174
type textarea "hero.moveup(2)"
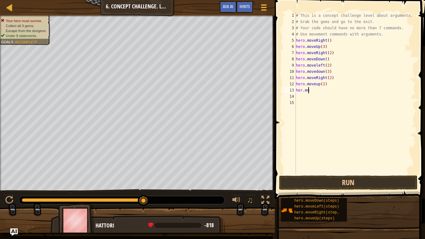
scroll to position [3, 1]
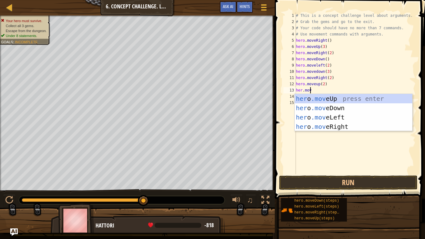
type textarea "her.move"
click at [326, 122] on div "her o .move Up press enter her o .move Down press enter her o .move Left press …" at bounding box center [353, 122] width 118 height 56
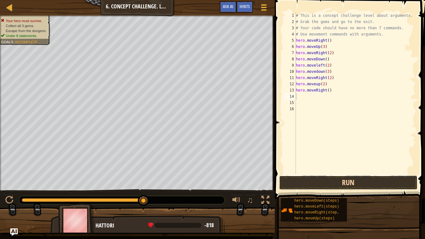
click at [315, 185] on button "Run" at bounding box center [348, 182] width 138 height 14
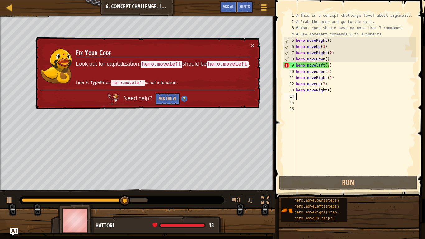
click at [316, 63] on div "# This is a concept challenge level about arguments. # Grab the gems and go to …" at bounding box center [354, 99] width 121 height 174
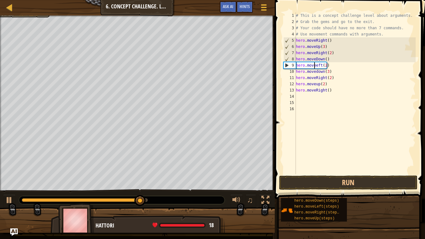
scroll to position [3, 2]
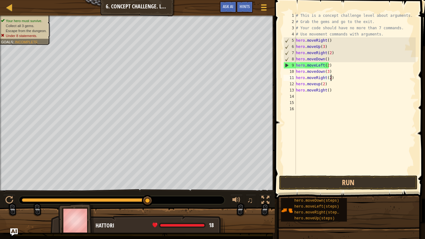
click at [344, 80] on div "# This is a concept challenge level about arguments. # Grab the gems and go to …" at bounding box center [354, 99] width 121 height 174
click at [334, 184] on button "Run" at bounding box center [348, 182] width 138 height 14
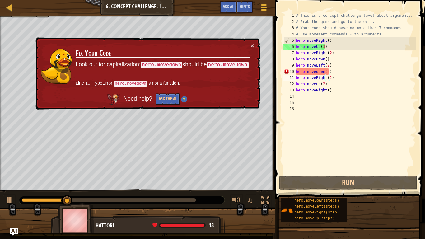
click at [316, 70] on div "# This is a concept challenge level about arguments. # Grab the gems and go to …" at bounding box center [354, 99] width 121 height 174
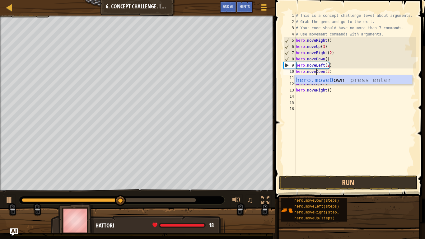
click at [323, 92] on div "# This is a concept challenge level about arguments. # Grab the gems and go to …" at bounding box center [354, 99] width 121 height 174
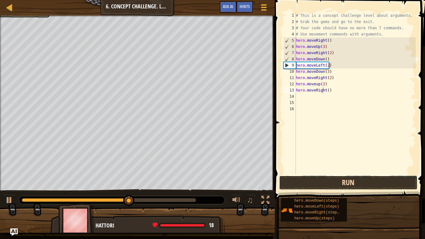
click at [308, 182] on button "Run" at bounding box center [348, 182] width 138 height 14
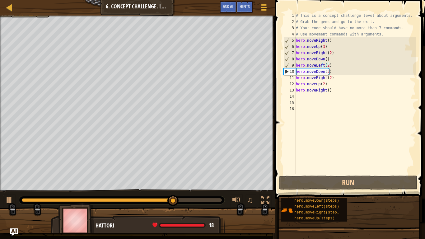
click at [326, 64] on div "# This is a concept challenge level about arguments. # Grab the gems and go to …" at bounding box center [354, 99] width 121 height 174
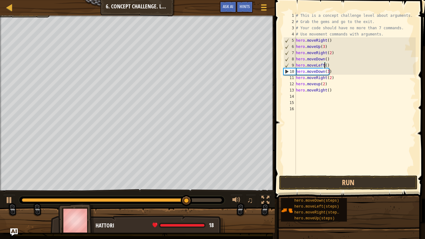
scroll to position [3, 2]
click at [305, 179] on button "Run" at bounding box center [348, 182] width 138 height 14
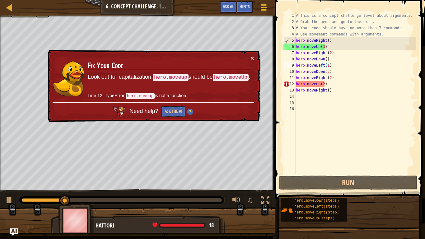
click at [316, 85] on div "# This is a concept challenge level about arguments. # Grab the gems and go to …" at bounding box center [354, 99] width 121 height 174
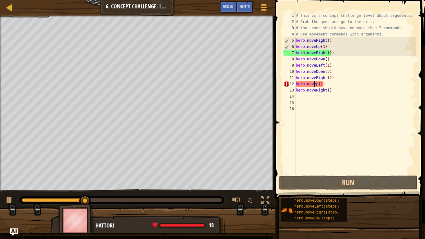
scroll to position [3, 2]
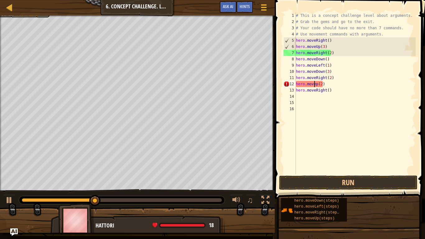
type textarea "hero.moveUp(2)"
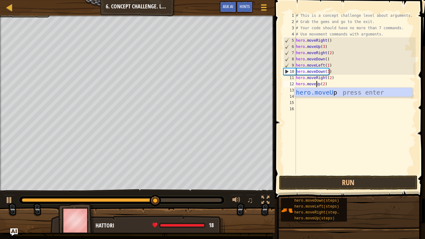
click at [336, 109] on div "# This is a concept challenge level about arguments. # Grab the gems and go to …" at bounding box center [354, 99] width 121 height 174
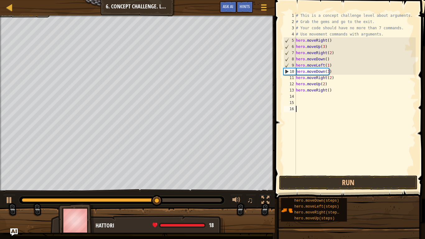
scroll to position [3, 0]
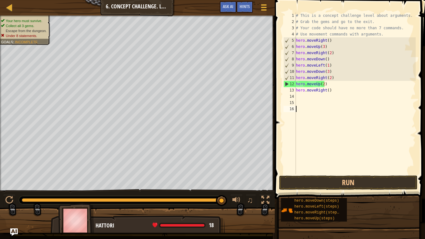
click at [330, 97] on div "# This is a concept challenge level about arguments. # Grab the gems and go to …" at bounding box center [354, 99] width 121 height 174
click at [330, 87] on div "# This is a concept challenge level about arguments. # Grab the gems and go to …" at bounding box center [354, 99] width 121 height 174
type textarea "h"
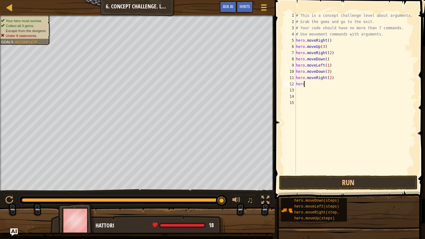
type textarea "h"
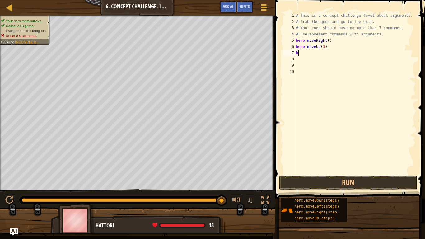
type textarea "h"
type textarea "hero.moveUp(3)"
click at [304, 176] on button "Run" at bounding box center [348, 182] width 138 height 14
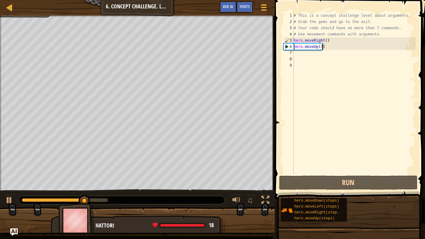
click at [294, 54] on div "# This is a concept challenge level about arguments. # Grab the gems and go to …" at bounding box center [353, 99] width 123 height 174
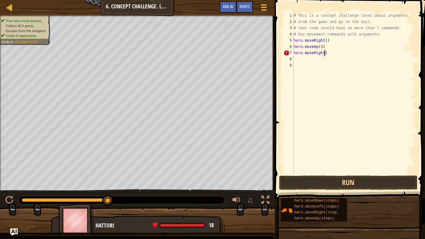
scroll to position [3, 2]
click at [294, 184] on button "Run" at bounding box center [348, 182] width 138 height 14
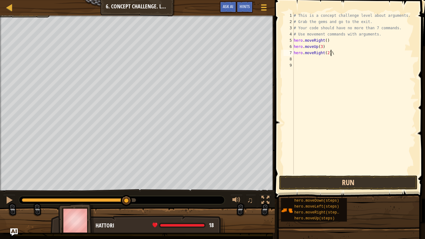
type textarea "hero.moveRight(2)"
type textarea "hero.moveDown(3)"
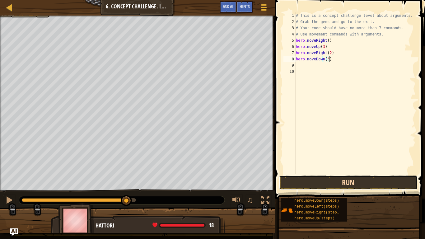
click at [300, 180] on button "Run" at bounding box center [348, 182] width 138 height 14
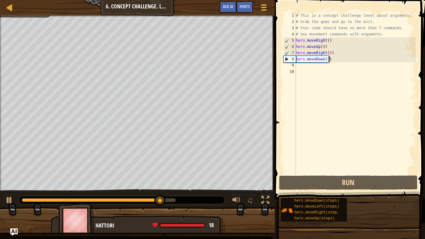
click at [298, 71] on div "# This is a concept challenge level about arguments. # Grab the gems and go to …" at bounding box center [354, 99] width 121 height 174
drag, startPoint x: 298, startPoint y: 64, endPoint x: 298, endPoint y: 67, distance: 3.5
click at [298, 64] on div "# This is a concept challenge level about arguments. # Grab the gems and go to …" at bounding box center [354, 99] width 121 height 174
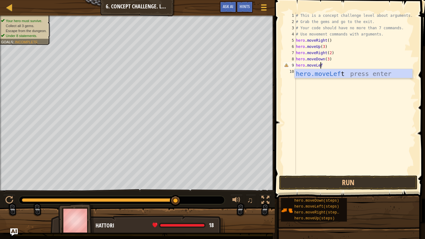
scroll to position [3, 2]
type textarea "hero.moveLeft"
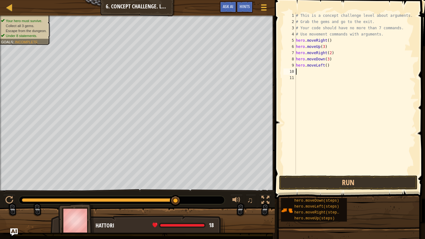
type textarea "hero.moveLeft()"
type textarea "ehro.moveUp(2)"
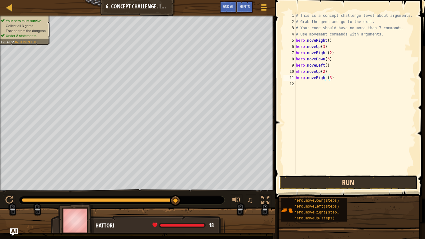
click at [326, 179] on button "Run" at bounding box center [348, 182] width 138 height 14
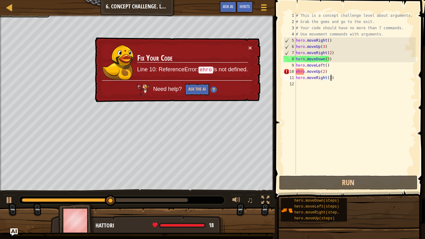
click at [302, 72] on div "# This is a concept challenge level about arguments. # Grab the gems and go to …" at bounding box center [354, 99] width 121 height 174
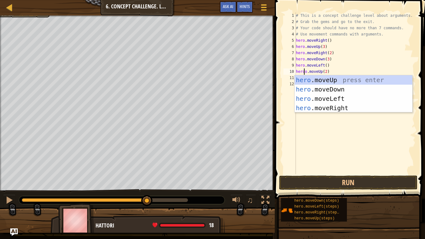
scroll to position [3, 1]
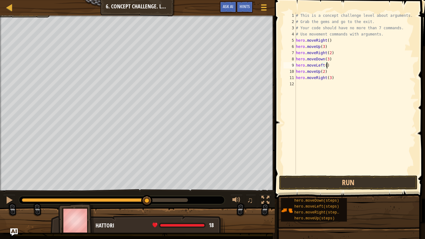
click at [348, 65] on div "# This is a concept challenge level about arguments. # Grab the gems and go to …" at bounding box center [354, 99] width 121 height 174
type textarea "hero.moveLeft()"
click at [333, 185] on button "Run" at bounding box center [348, 182] width 138 height 14
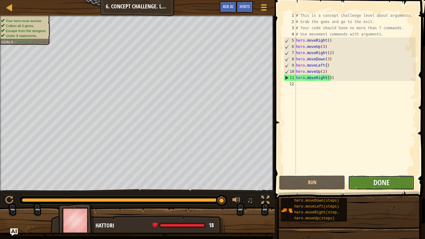
click at [370, 182] on button "Done" at bounding box center [381, 182] width 66 height 14
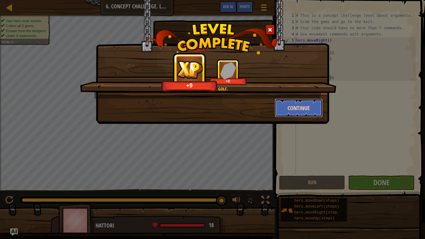
click at [287, 111] on button "Continue" at bounding box center [299, 108] width 48 height 19
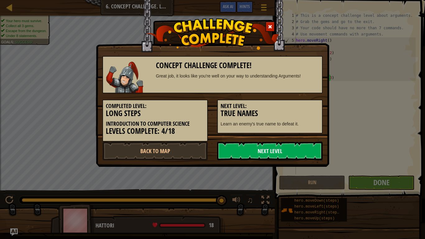
drag, startPoint x: 239, startPoint y: 152, endPoint x: 235, endPoint y: 155, distance: 5.4
click at [235, 155] on link "Next Level" at bounding box center [269, 150] width 105 height 19
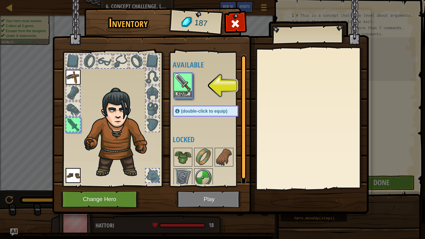
click at [182, 89] on img at bounding box center [182, 81] width 17 height 17
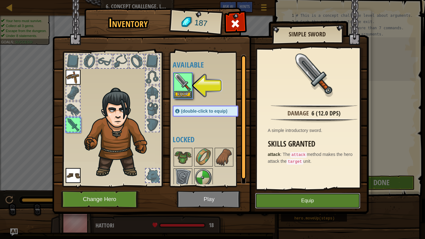
click at [280, 202] on button "Equip" at bounding box center [307, 201] width 105 height 16
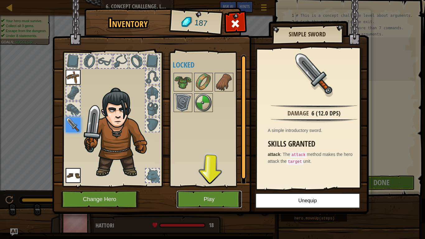
click at [220, 194] on button "Play" at bounding box center [209, 199] width 65 height 17
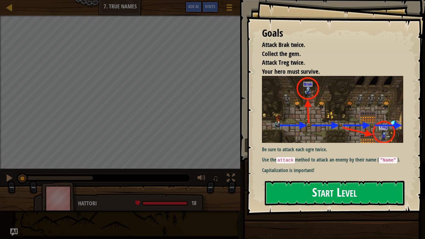
click at [331, 181] on button "Start Level" at bounding box center [335, 193] width 140 height 25
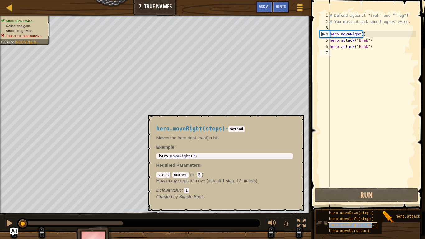
click at [352, 227] on span "hero.moveRight(steps)" at bounding box center [352, 225] width 47 height 4
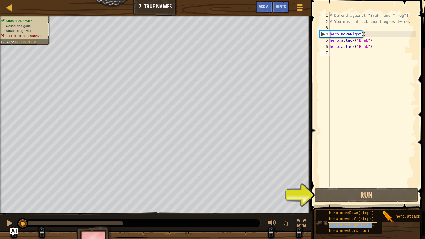
type textarea "hero.moveRight(steps)"
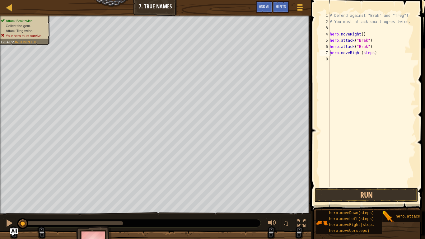
click at [343, 62] on div "# Defend against "Brak" and "Treg"! # You must attack small ogres twice. hero .…" at bounding box center [371, 105] width 87 height 187
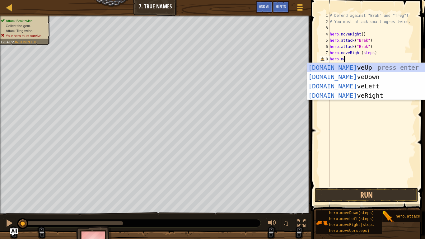
scroll to position [3, 1]
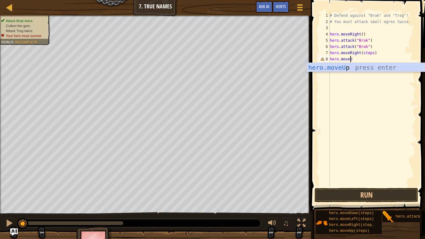
type textarea "hero.moveUp"
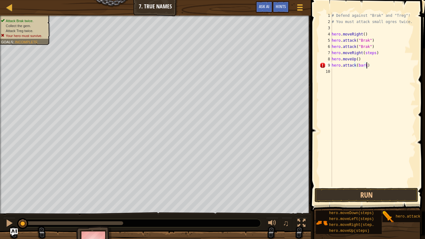
scroll to position [3, 2]
type textarea "hero.attack(bark)"
click at [337, 195] on button "Run" at bounding box center [366, 195] width 104 height 14
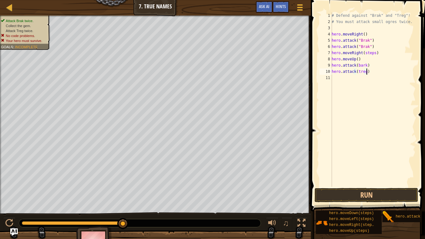
click at [373, 53] on div "# Defend against "Brak" and "Treg"! # You must attack small ogres twice. hero .…" at bounding box center [372, 105] width 85 height 187
type textarea "hero.moveRight()"
click at [346, 191] on button "Run" at bounding box center [366, 195] width 104 height 14
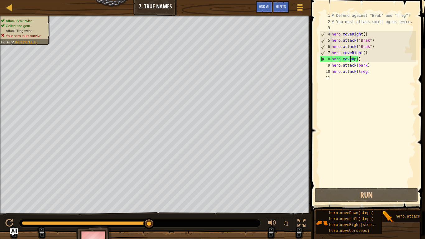
click at [350, 61] on div "# Defend against "Brak" and "Treg"! # You must attack small ogres twice. hero .…" at bounding box center [372, 105] width 85 height 187
click at [370, 41] on div "# Defend against "Brak" and "Treg"! # You must attack small ogres twice. hero .…" at bounding box center [372, 105] width 85 height 187
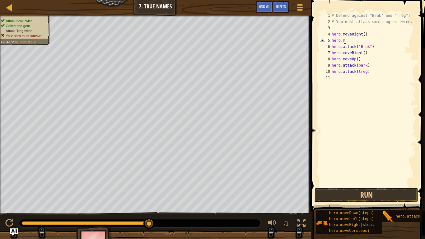
scroll to position [3, 1]
type textarea "hero.mov"
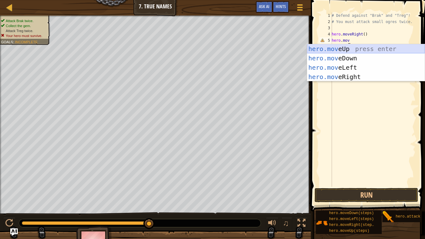
click at [364, 48] on div "hero.mov eUp press enter hero.mov eDown press enter hero.mov eLeft press enter …" at bounding box center [366, 72] width 118 height 56
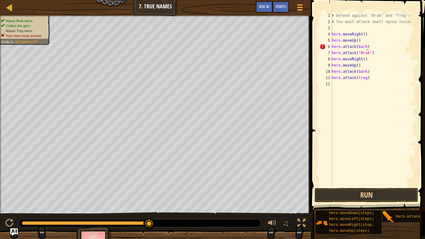
scroll to position [3, 2]
click at [371, 53] on div "# Defend against "Brak" and "Treg"! # You must attack small ogres twice. hero .…" at bounding box center [372, 105] width 85 height 187
type textarea "h"
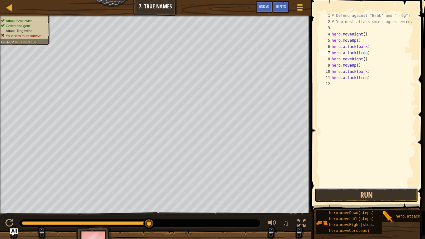
drag, startPoint x: 353, startPoint y: 193, endPoint x: 317, endPoint y: 187, distance: 36.3
click at [352, 194] on button "Run" at bounding box center [366, 195] width 104 height 14
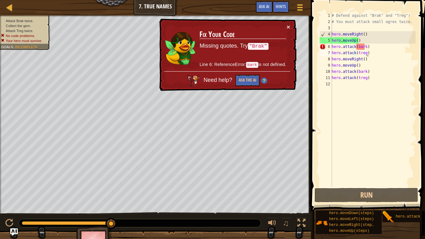
click at [364, 47] on div "# Defend against "Brak" and "Treg"! # You must attack small ogres twice. hero .…" at bounding box center [372, 105] width 85 height 187
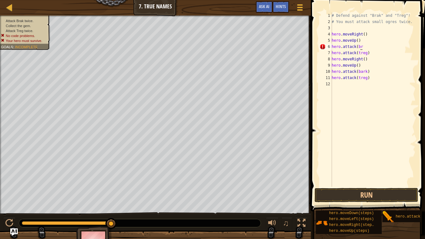
scroll to position [3, 2]
click at [336, 191] on button "Run" at bounding box center [366, 195] width 104 height 14
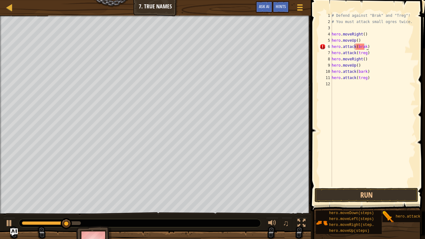
scroll to position [3, 2]
click at [337, 197] on button "Run" at bounding box center [366, 195] width 104 height 14
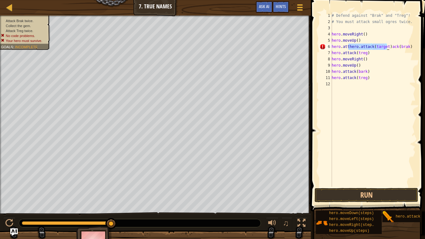
click at [404, 51] on div "# Defend against "Brak" and "Treg"! # You must attack small ogres twice. hero .…" at bounding box center [372, 105] width 85 height 187
click at [407, 45] on div "# Defend against "Brak" and "Treg"! # You must attack small ogres twice. hero .…" at bounding box center [372, 105] width 85 height 187
click at [404, 45] on div "# Defend against "Brak" and "Treg"! # You must attack small ogres twice. hero .…" at bounding box center [372, 105] width 85 height 187
click at [346, 195] on button "Run" at bounding box center [366, 195] width 104 height 14
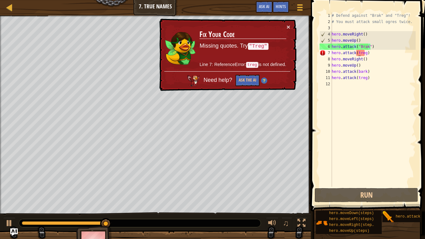
click at [358, 53] on div "# Defend against "Brak" and "Treg"! # You must attack small ogres twice. hero .…" at bounding box center [372, 105] width 85 height 187
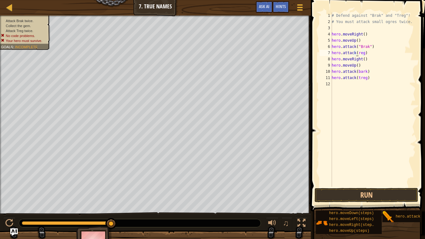
type textarea "hero.attack(Treg)"
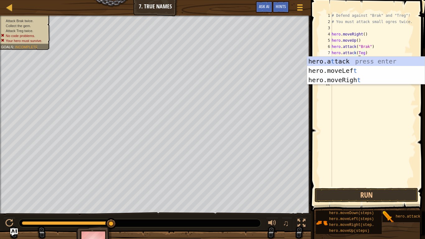
scroll to position [3, 2]
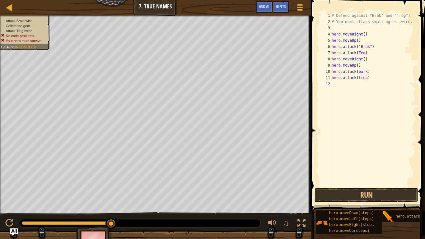
click at [395, 137] on div "# Defend against "Brak" and "Treg"! # You must attack small ogres twice. hero .…" at bounding box center [372, 105] width 85 height 187
click at [358, 53] on div "# Defend against "Brak" and "Treg"! # You must attack small ogres twice. hero .…" at bounding box center [372, 105] width 85 height 187
click at [348, 195] on button "Run" at bounding box center [366, 195] width 104 height 14
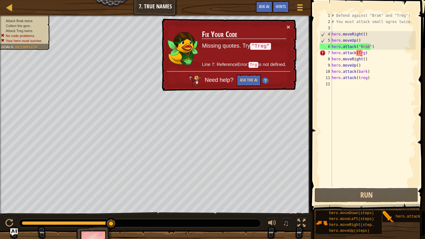
click at [360, 53] on div "# Defend against "Brak" and "Treg"! # You must attack small ogres twice. hero .…" at bounding box center [372, 105] width 85 height 187
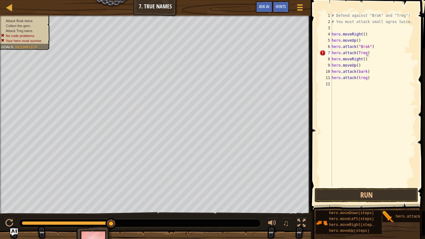
scroll to position [3, 3]
click at [344, 197] on button "Run" at bounding box center [366, 195] width 104 height 14
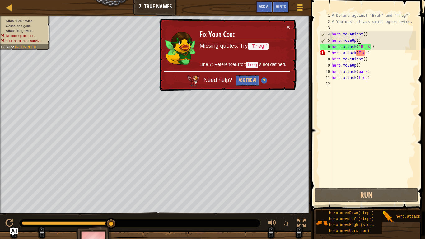
click at [358, 41] on div "# Defend against "Brak" and "Treg"! # You must attack small ogres twice. hero .…" at bounding box center [372, 105] width 85 height 187
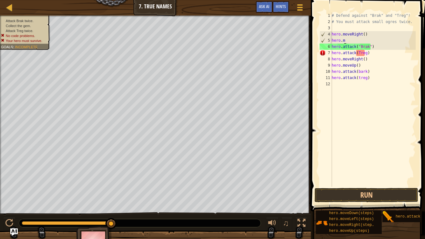
scroll to position [3, 1]
type textarea "h"
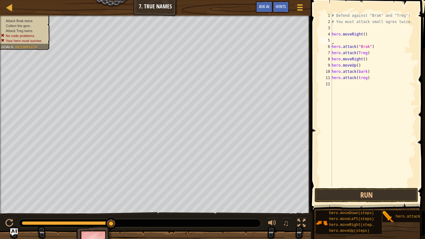
click at [330, 47] on div "6" at bounding box center [325, 47] width 12 height 6
click at [331, 46] on div "6" at bounding box center [325, 47] width 12 height 6
click at [332, 46] on div "# Defend against "Brak" and "Treg"! # You must attack small ogres twice. hero .…" at bounding box center [372, 105] width 85 height 187
click at [333, 44] on div "# Defend against "Brak" and "Treg"! # You must attack small ogres twice. hero .…" at bounding box center [372, 105] width 85 height 187
type textarea "hero.attack("Brak") hero.attack(Treg)"
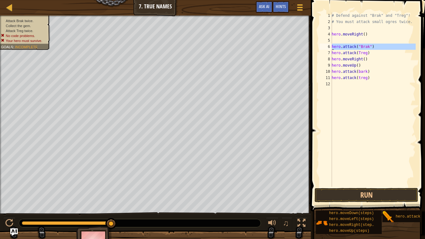
drag, startPoint x: 339, startPoint y: 41, endPoint x: 330, endPoint y: 42, distance: 9.3
click at [338, 41] on div "# Defend against "Brak" and "Treg"! # You must attack small ogres twice. hero .…" at bounding box center [372, 105] width 85 height 187
click at [382, 46] on div "# Defend against "Brak" and "Treg"! # You must attack small ogres twice. hero .…" at bounding box center [372, 105] width 85 height 187
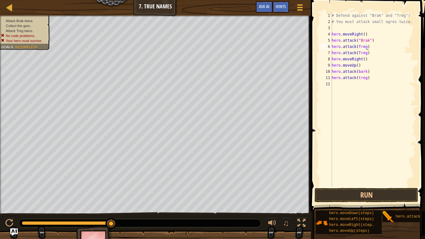
click at [371, 54] on div "# Defend against "Brak" and "Treg"! # You must attack small ogres twice. hero .…" at bounding box center [372, 105] width 85 height 187
type textarea "h"
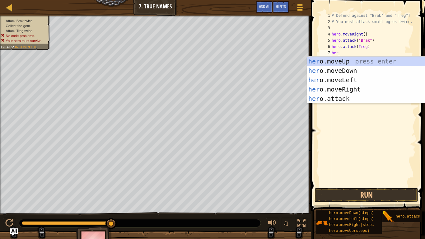
type textarea "hero"
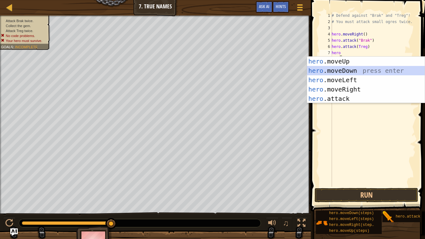
click at [367, 71] on div "hero .moveUp press enter hero .moveDown press enter hero .moveLeft press enter …" at bounding box center [366, 89] width 118 height 65
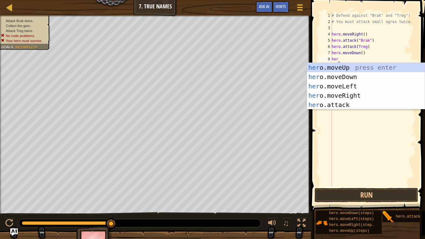
type textarea "hero"
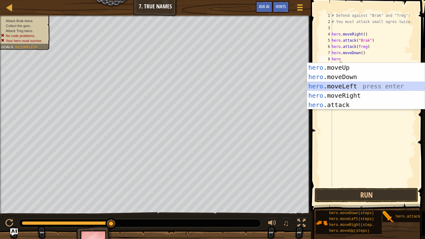
click at [341, 90] on div "hero .moveUp press enter hero .moveDown press enter hero .moveLeft press enter …" at bounding box center [366, 95] width 118 height 65
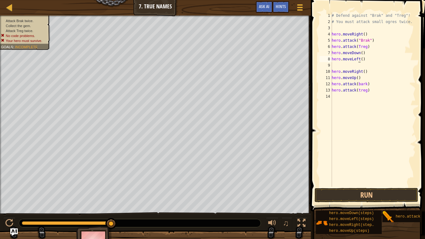
click at [358, 59] on div "# Defend against "Brak" and "Treg"! # You must attack small ogres twice. hero .…" at bounding box center [372, 105] width 85 height 187
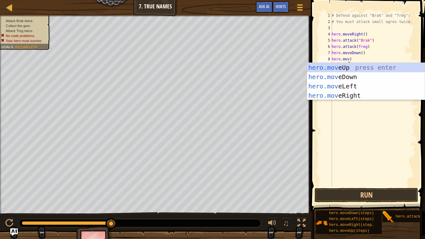
type textarea "hero.move()"
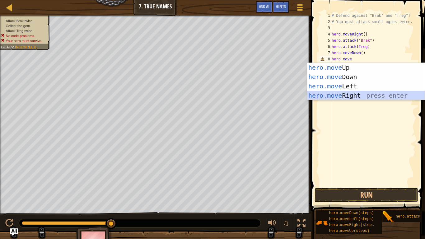
click at [348, 91] on div "hero.move Up press enter hero.move Down press enter hero.move Left press enter …" at bounding box center [366, 91] width 118 height 56
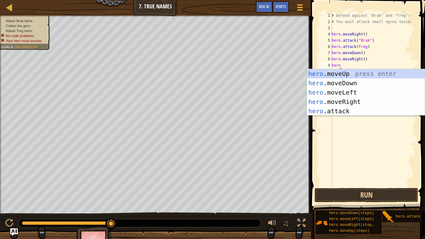
type textarea "hero"
click at [346, 89] on div "hero .moveUp press enter hero .moveDown press enter hero .moveLeft press enter …" at bounding box center [366, 101] width 118 height 65
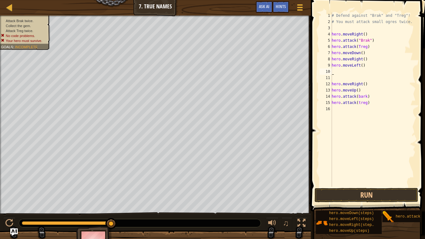
scroll to position [3, 0]
click at [374, 105] on div "# Defend against "Brak" and "Treg"! # You must attack small ogres twice. hero .…" at bounding box center [372, 105] width 85 height 187
type textarea "h"
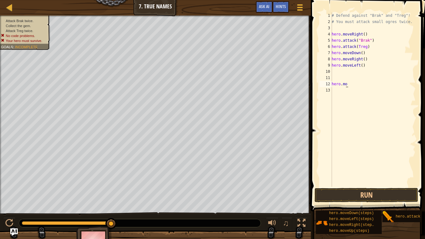
type textarea "h"
type textarea "hero.move"
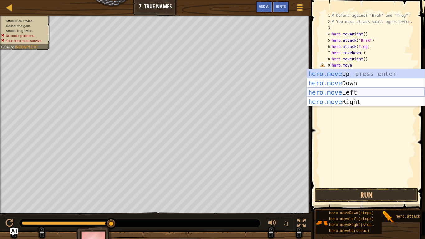
click at [334, 91] on div "hero.move Up press enter hero.move Down press enter hero.move Left press enter …" at bounding box center [366, 97] width 118 height 56
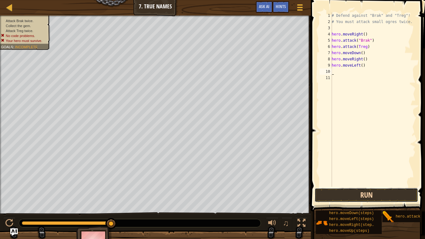
click at [343, 195] on button "Run" at bounding box center [366, 195] width 104 height 14
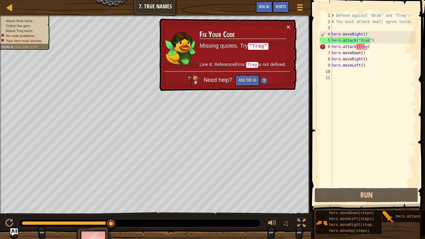
click at [365, 47] on div "# Defend against "Brak" and "Treg"! # You must attack small ogres twice. hero .…" at bounding box center [372, 105] width 85 height 187
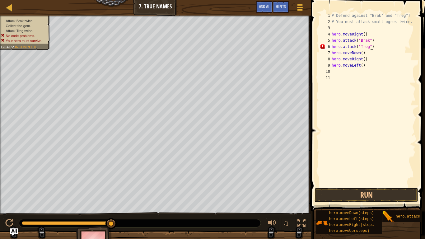
scroll to position [3, 3]
click at [340, 197] on button "Run" at bounding box center [366, 195] width 104 height 14
click at [365, 55] on div "# Defend against "Brak" and "Treg"! # You must attack small ogres twice. hero .…" at bounding box center [372, 105] width 85 height 187
click at [357, 54] on div "# Defend against "Brak" and "Treg"! # You must attack small ogres twice. hero .…" at bounding box center [372, 105] width 85 height 187
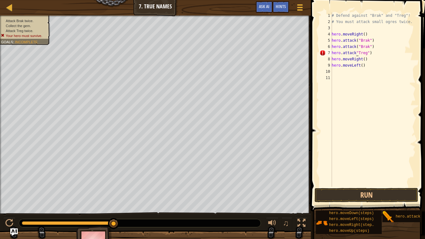
scroll to position [3, 2]
click at [353, 53] on div "# Defend against "Brak" and "Treg"! # You must attack small ogres twice. hero .…" at bounding box center [372, 105] width 85 height 187
click at [364, 53] on div "# Defend against "Brak" and "Treg"! # You must attack small ogres twice. hero .…" at bounding box center [372, 105] width 85 height 187
click at [353, 192] on button "Run" at bounding box center [366, 195] width 104 height 14
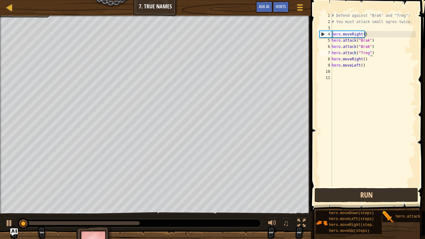
scroll to position [3, 3]
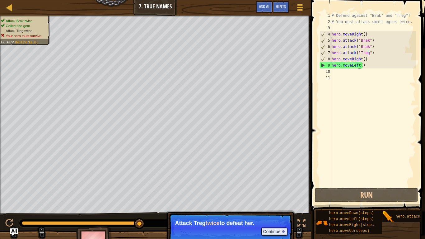
click at [358, 66] on div "# Defend against "Brak" and "Treg"! # You must attack small ogres twice. hero .…" at bounding box center [372, 105] width 85 height 187
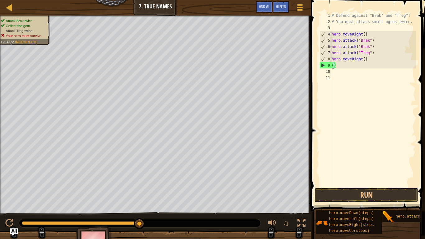
scroll to position [3, 0]
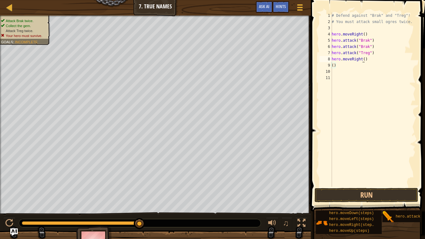
click at [361, 59] on div "# Defend against "Brak" and "Treg"! # You must attack small ogres twice. hero .…" at bounding box center [372, 105] width 85 height 187
click at [362, 191] on button "Run" at bounding box center [366, 195] width 104 height 14
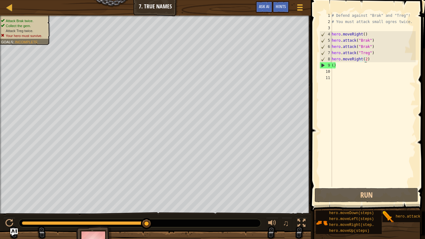
click at [364, 61] on div "# Defend against "Brak" and "Treg"! # You must attack small ogres twice. hero .…" at bounding box center [372, 105] width 85 height 187
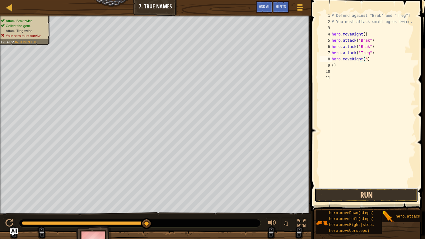
click at [377, 192] on button "Run" at bounding box center [366, 195] width 104 height 14
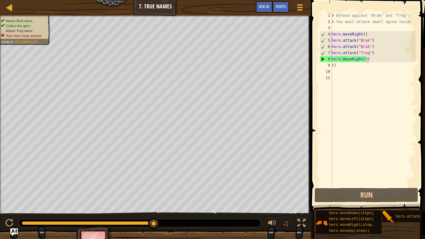
click at [372, 54] on div "# Defend against "Brak" and "Treg"! # You must attack small ogres twice. hero .…" at bounding box center [372, 105] width 85 height 187
type textarea "hero.attack("Treg")"
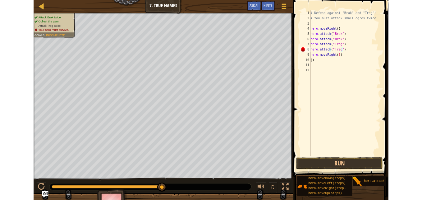
scroll to position [3, 3]
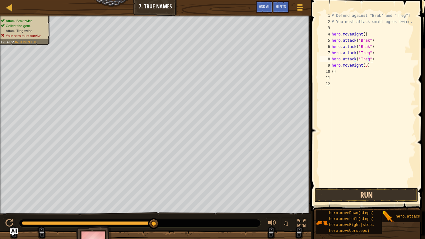
type textarea "hero.attack("Treg")"
click at [342, 192] on button "Run" at bounding box center [366, 195] width 104 height 14
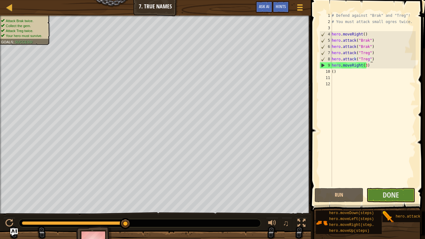
click at [384, 210] on div "hero.attack(target)" at bounding box center [415, 216] width 66 height 12
click at [378, 195] on button "Done" at bounding box center [390, 195] width 49 height 14
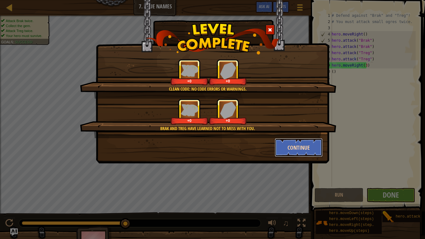
click at [294, 145] on button "Continue" at bounding box center [299, 147] width 48 height 19
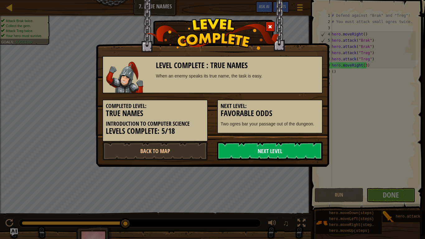
click at [305, 144] on link "Next Level" at bounding box center [269, 150] width 105 height 19
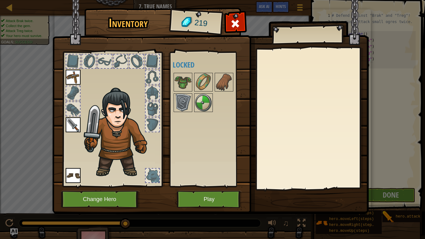
drag, startPoint x: 3, startPoint y: 8, endPoint x: 14, endPoint y: 10, distance: 10.7
click at [4, 8] on div "Inventory 219 Available Equip Equip Equip (double-click to equip) Locked Equip …" at bounding box center [212, 119] width 425 height 239
click at [196, 203] on button "Play" at bounding box center [209, 199] width 65 height 17
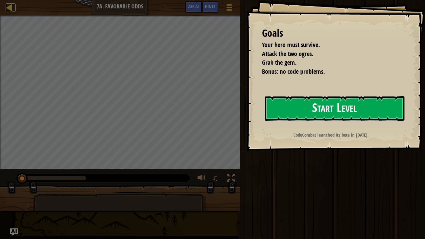
click at [11, 5] on div at bounding box center [10, 7] width 8 height 8
